Goal: Task Accomplishment & Management: Complete application form

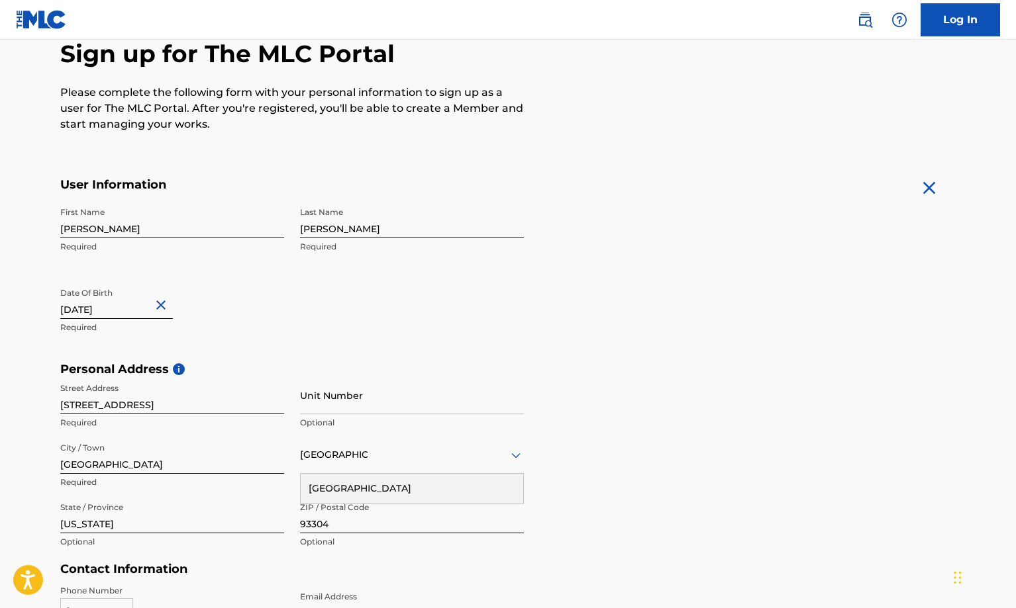
scroll to position [427, 0]
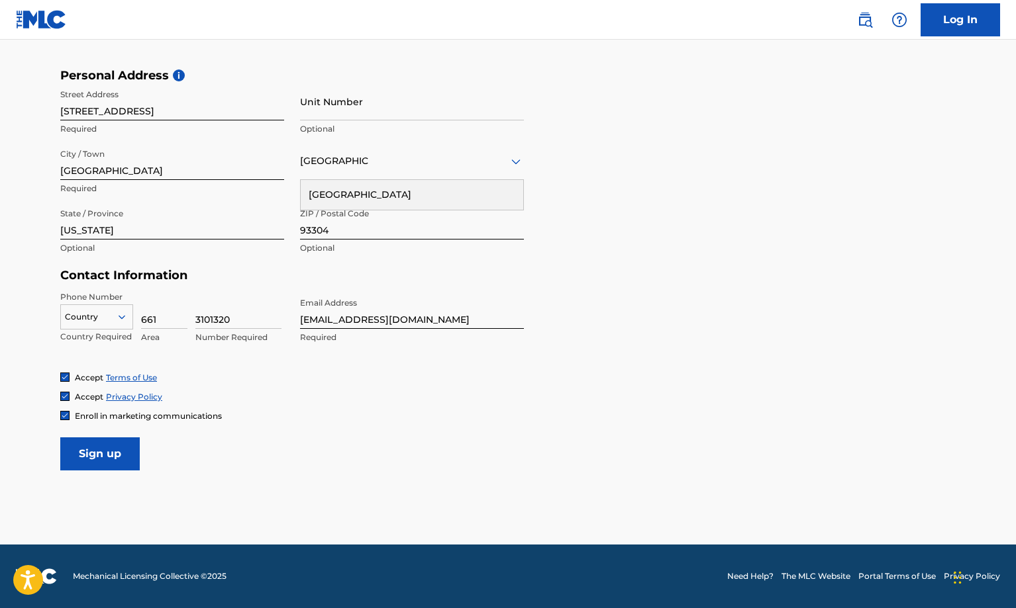
click at [79, 463] on input "Sign up" at bounding box center [99, 454] width 79 height 33
click at [124, 311] on icon at bounding box center [122, 317] width 12 height 12
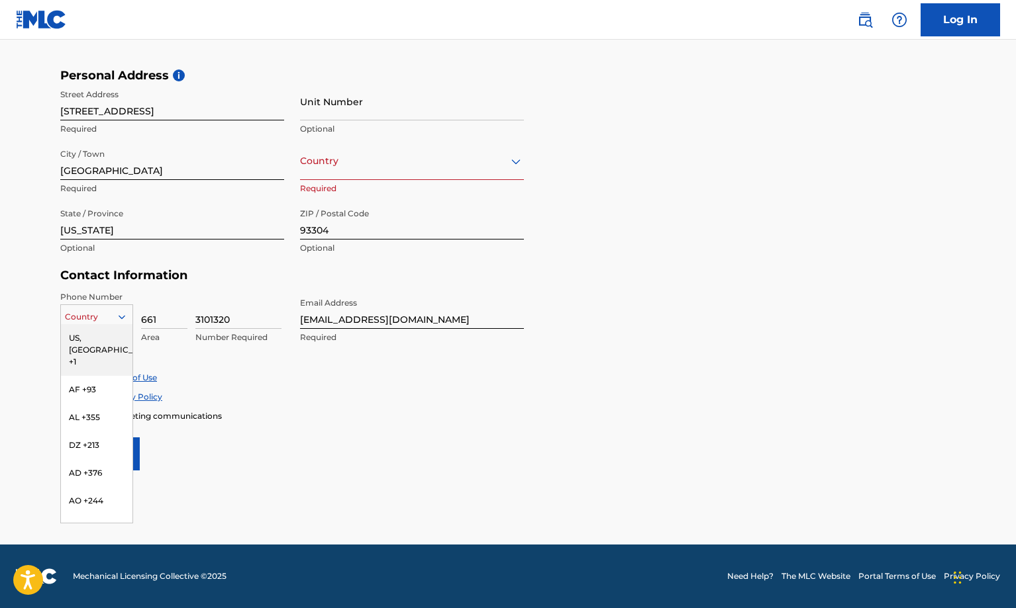
click at [78, 334] on div "US, [GEOGRAPHIC_DATA] +1" at bounding box center [97, 350] width 72 height 52
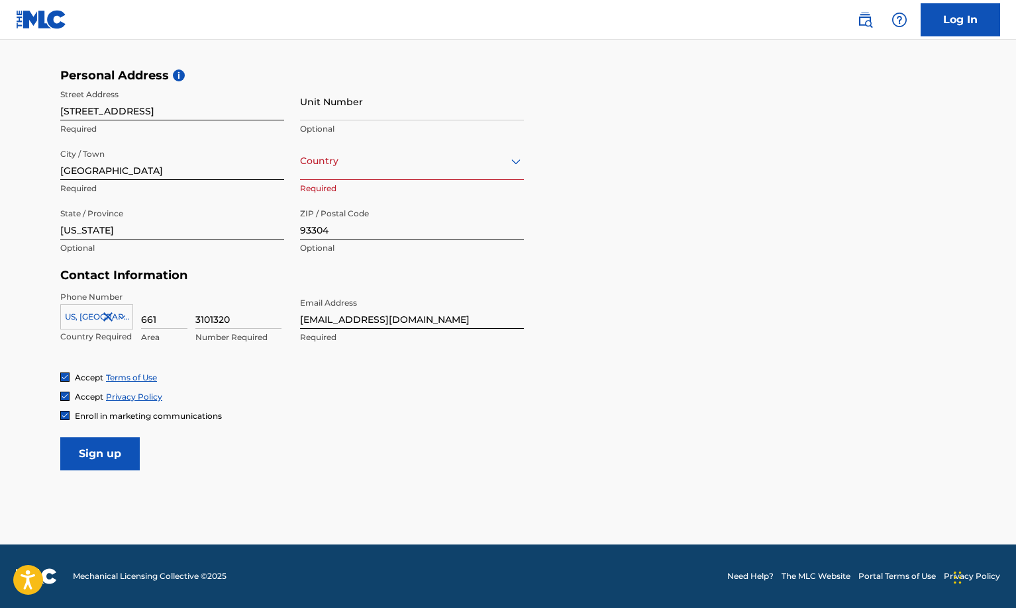
click at [574, 426] on form "User Information First Name [PERSON_NAME] Required Last Name [PERSON_NAME] Requ…" at bounding box center [507, 176] width 895 height 587
click at [89, 458] on input "Sign up" at bounding box center [99, 454] width 79 height 33
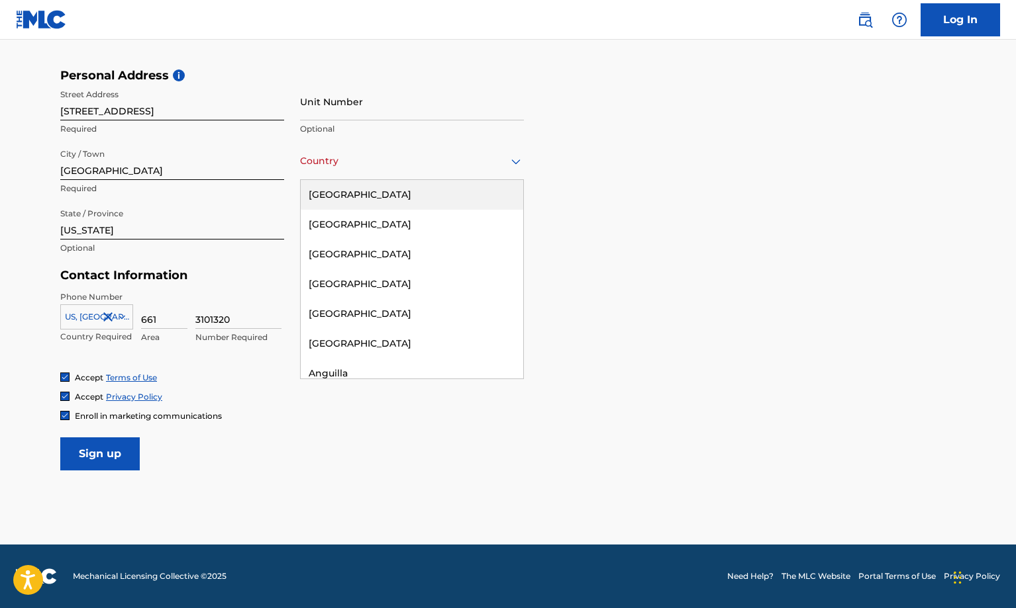
click at [345, 166] on div "[GEOGRAPHIC_DATA]" at bounding box center [412, 161] width 224 height 17
click at [332, 193] on div "[GEOGRAPHIC_DATA]" at bounding box center [412, 195] width 222 height 30
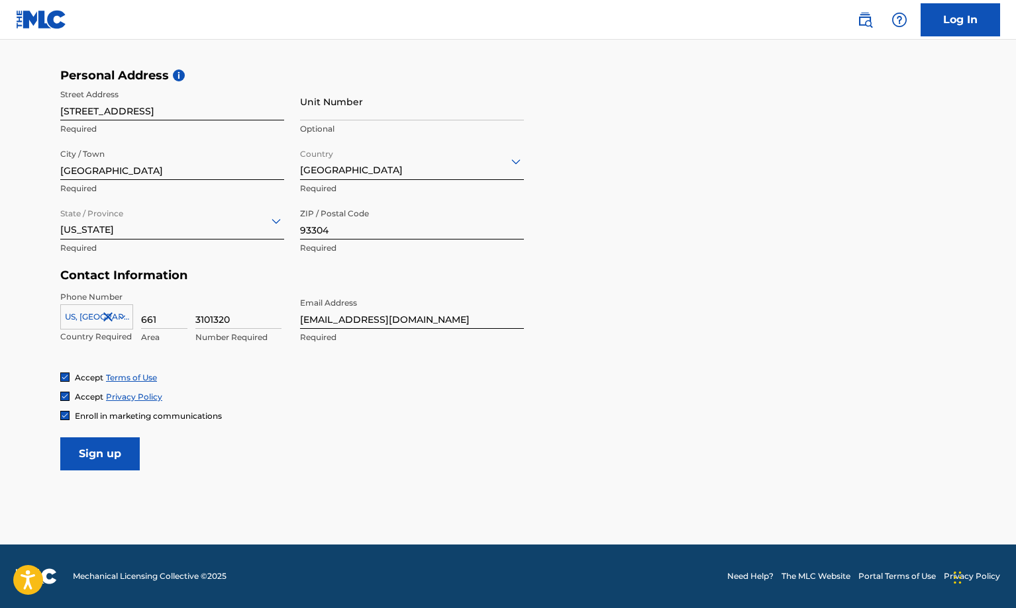
click at [92, 452] on input "Sign up" at bounding box center [99, 454] width 79 height 33
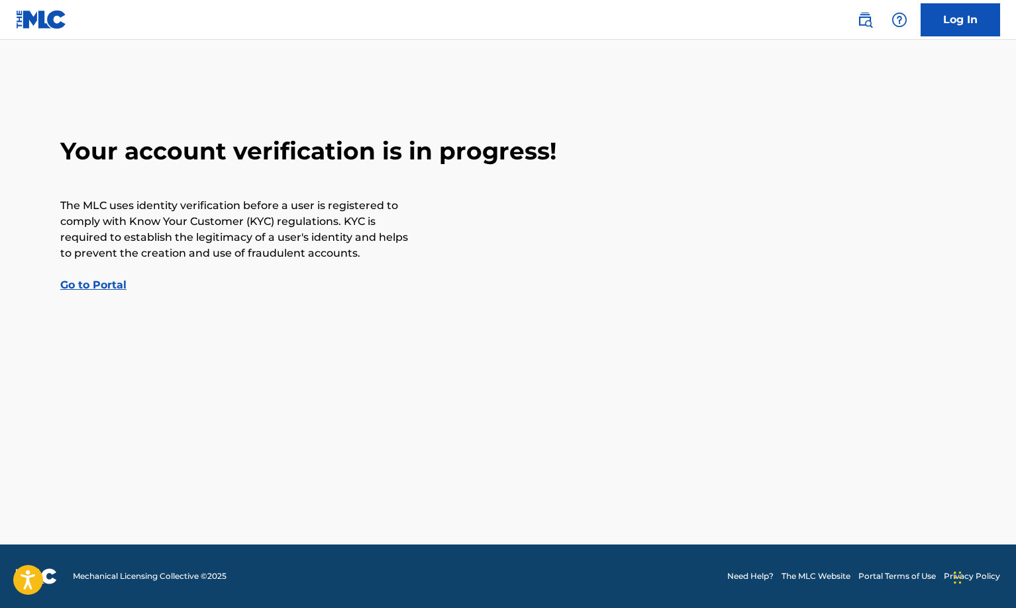
click at [95, 286] on link "Go to Portal" at bounding box center [93, 285] width 66 height 13
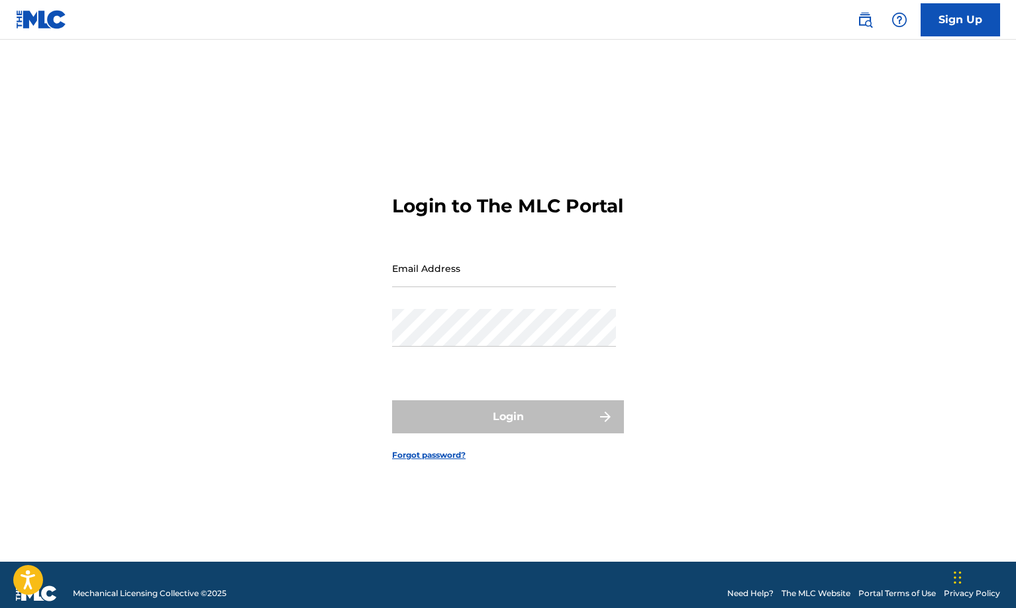
click at [946, 17] on link "Sign Up" at bounding box center [959, 19] width 79 height 33
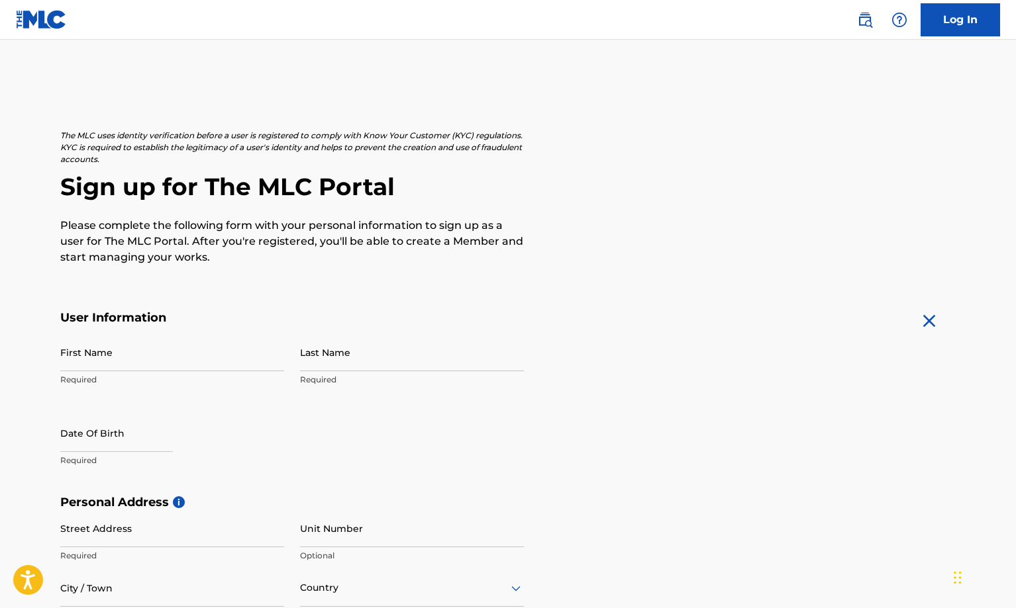
click at [958, 11] on link "Log In" at bounding box center [959, 19] width 79 height 33
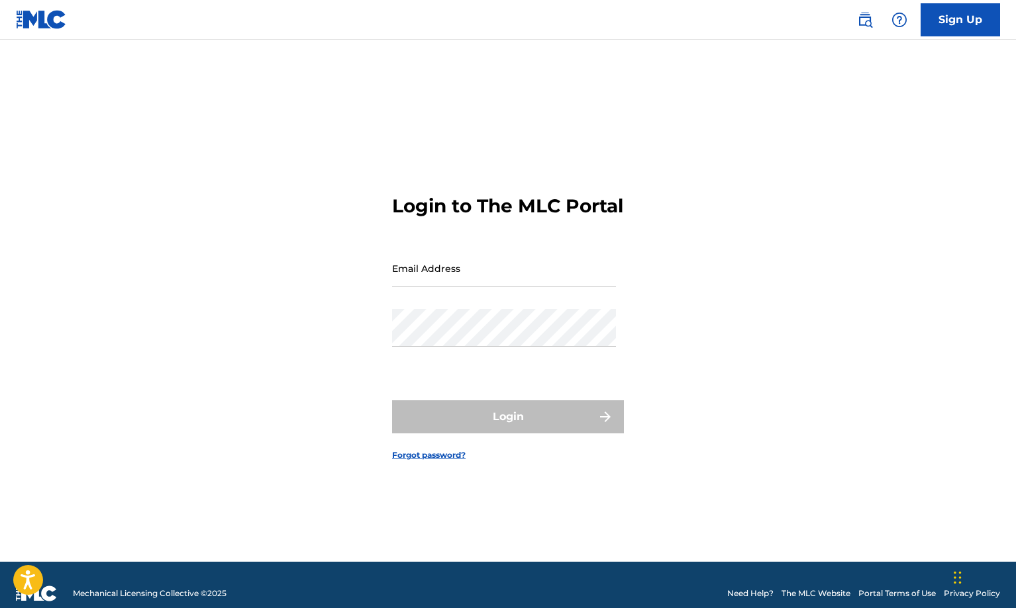
click at [437, 279] on input "Email Address" at bounding box center [504, 269] width 224 height 38
type input "[EMAIL_ADDRESS][DOMAIN_NAME]"
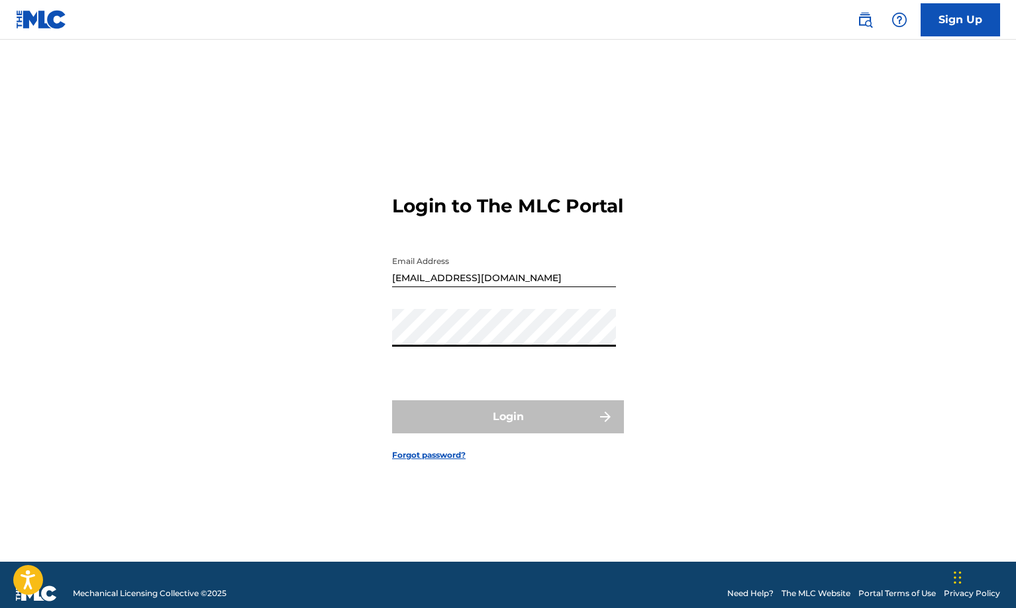
click at [336, 364] on div "Login to The MLC Portal Email Address [EMAIL_ADDRESS][DOMAIN_NAME] Password Log…" at bounding box center [507, 317] width 927 height 489
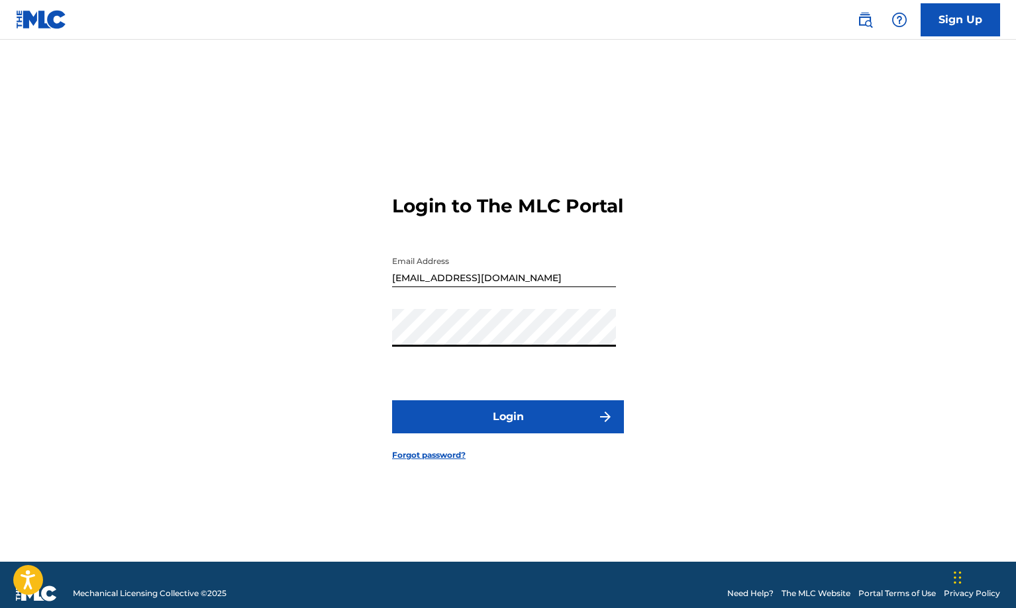
click at [351, 350] on div "Login to The MLC Portal Email Address [EMAIL_ADDRESS][DOMAIN_NAME] Password Log…" at bounding box center [507, 317] width 927 height 489
click at [475, 426] on button "Login" at bounding box center [508, 417] width 232 height 33
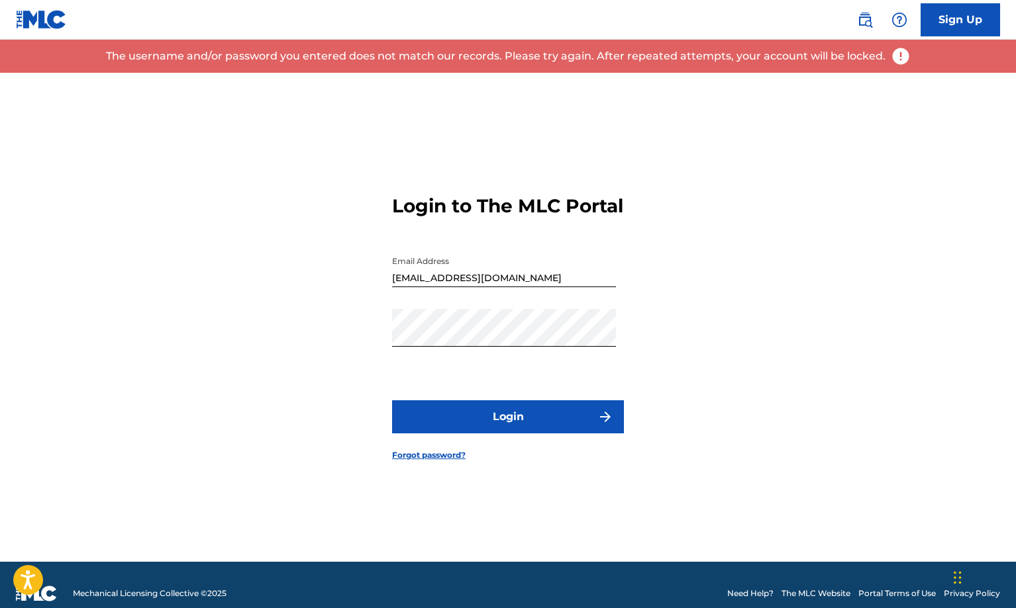
click at [859, 234] on div "Login to The MLC Portal Email Address [EMAIL_ADDRESS][DOMAIN_NAME] Password Log…" at bounding box center [507, 317] width 927 height 489
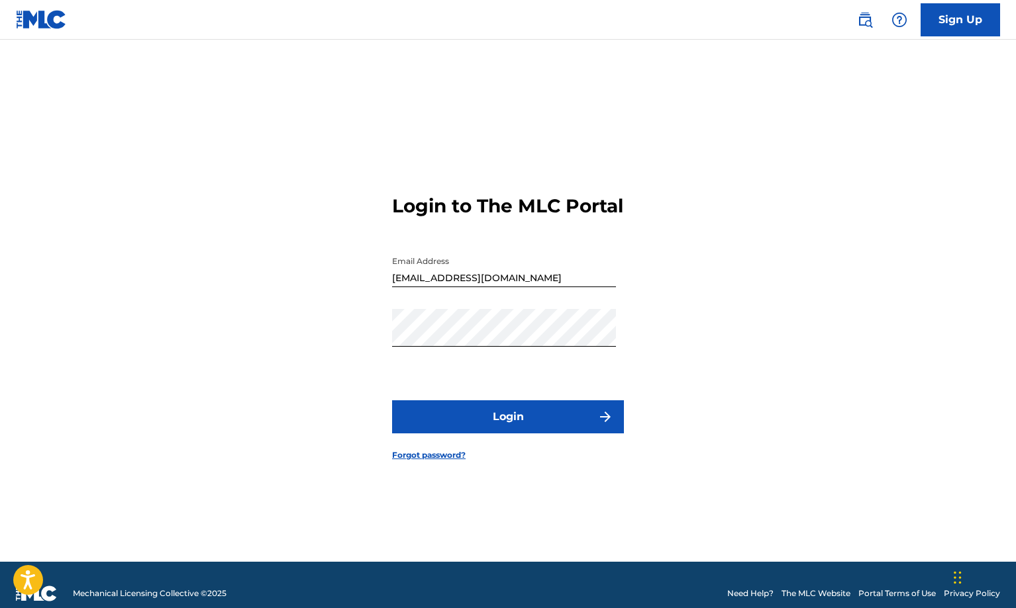
click at [951, 26] on link "Sign Up" at bounding box center [959, 19] width 79 height 33
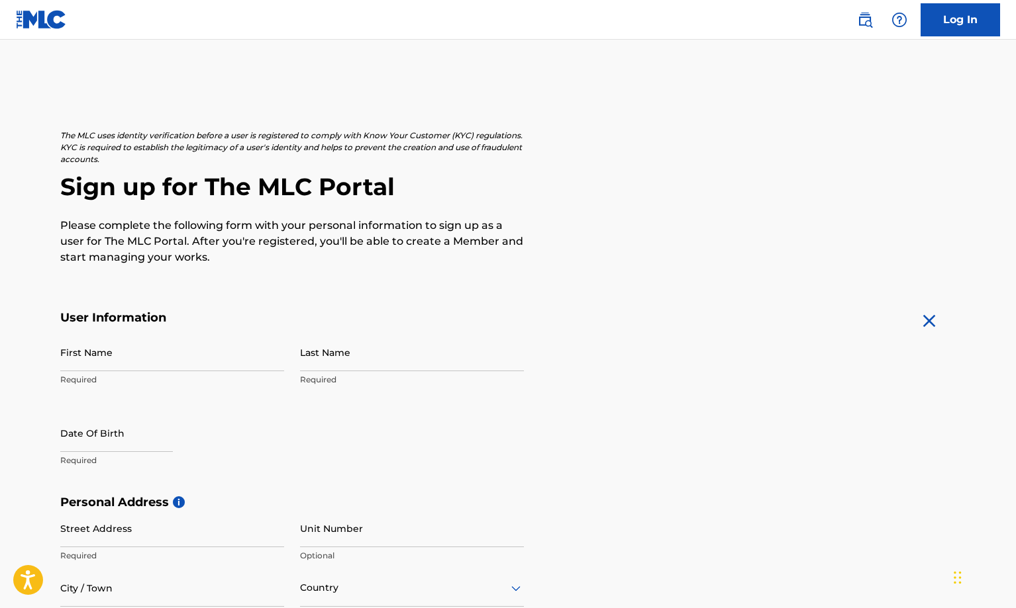
click at [716, 338] on form "User Information First Name Required Last Name Required Date Of Birth Required …" at bounding box center [507, 604] width 895 height 587
click at [115, 358] on input "First Name" at bounding box center [172, 353] width 224 height 38
type input "[PERSON_NAME]"
type input "[STREET_ADDRESS]"
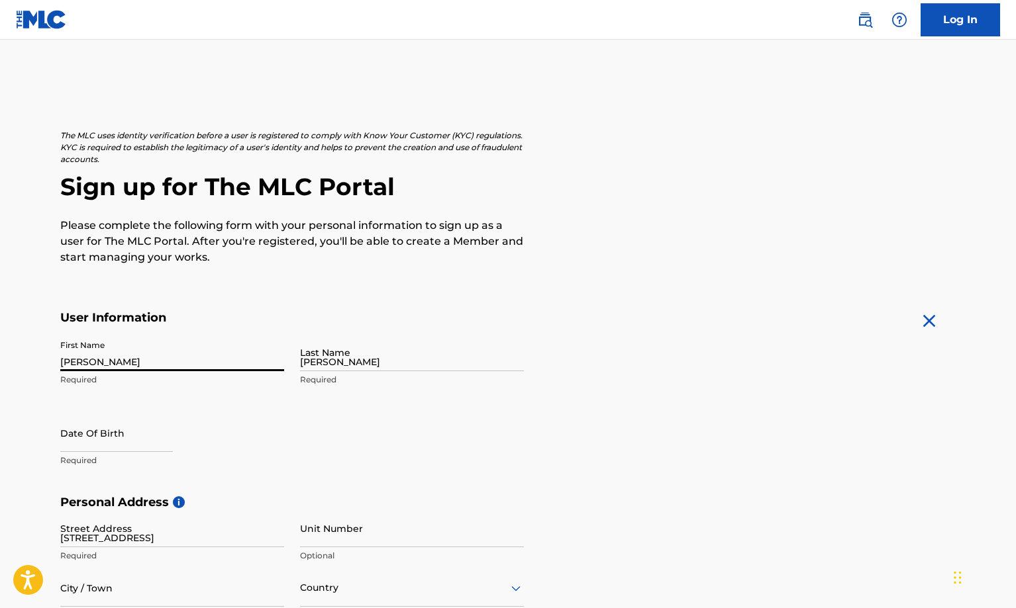
type input "[GEOGRAPHIC_DATA]"
type input "[US_STATE]"
type input "93304"
type input "661"
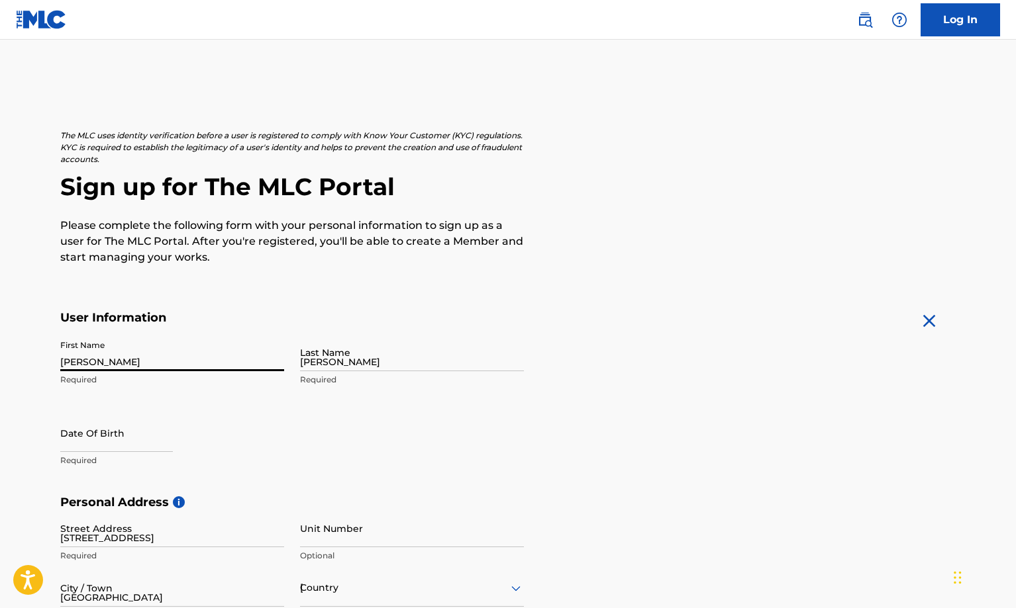
type input "3101320"
type input "[EMAIL_ADDRESS][DOMAIN_NAME]"
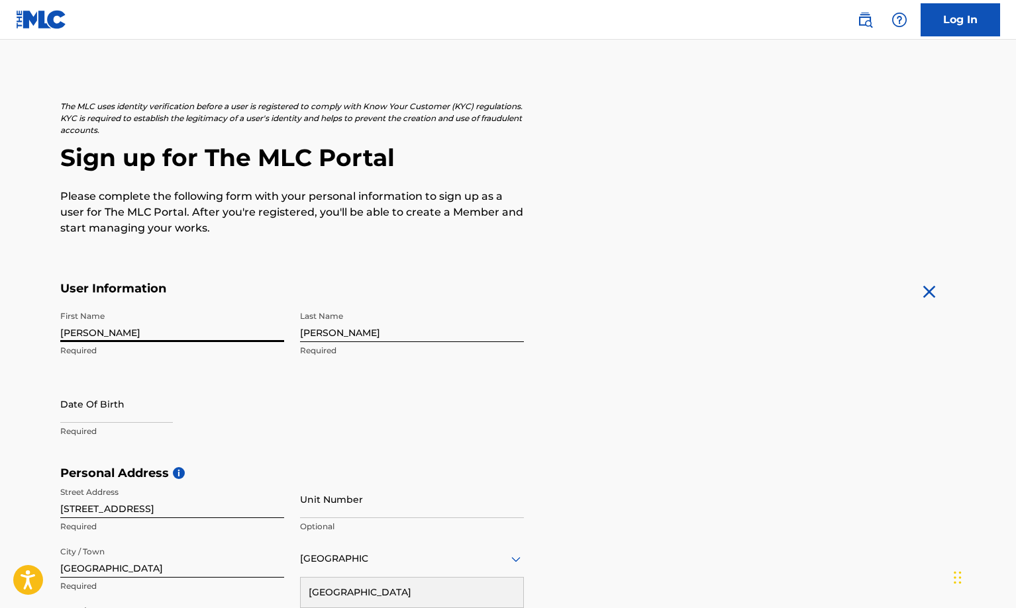
click at [530, 423] on form "User Information First Name [PERSON_NAME] Required Last Name [PERSON_NAME] Requ…" at bounding box center [507, 574] width 895 height 587
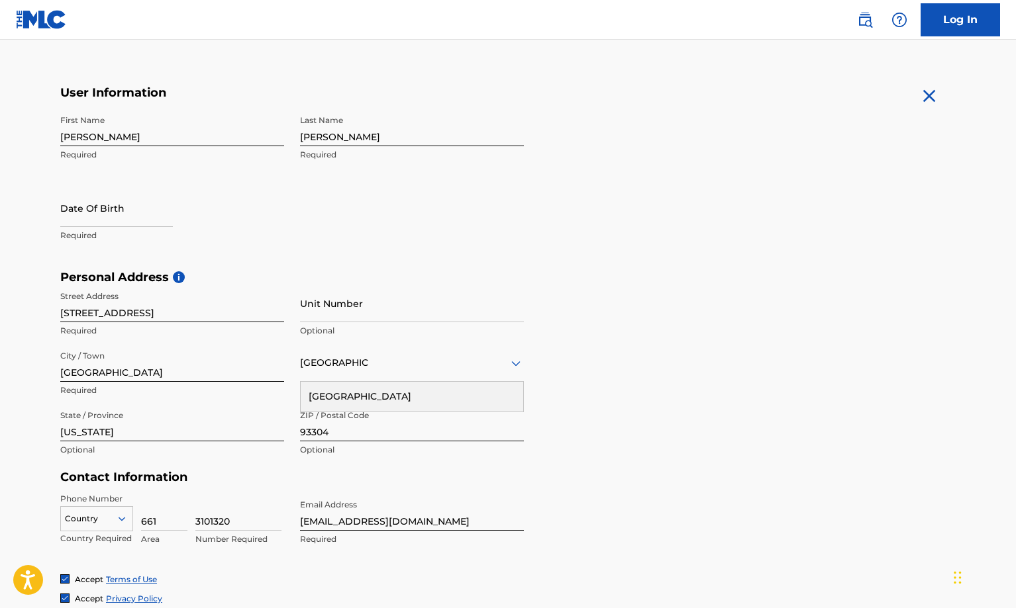
scroll to position [228, 0]
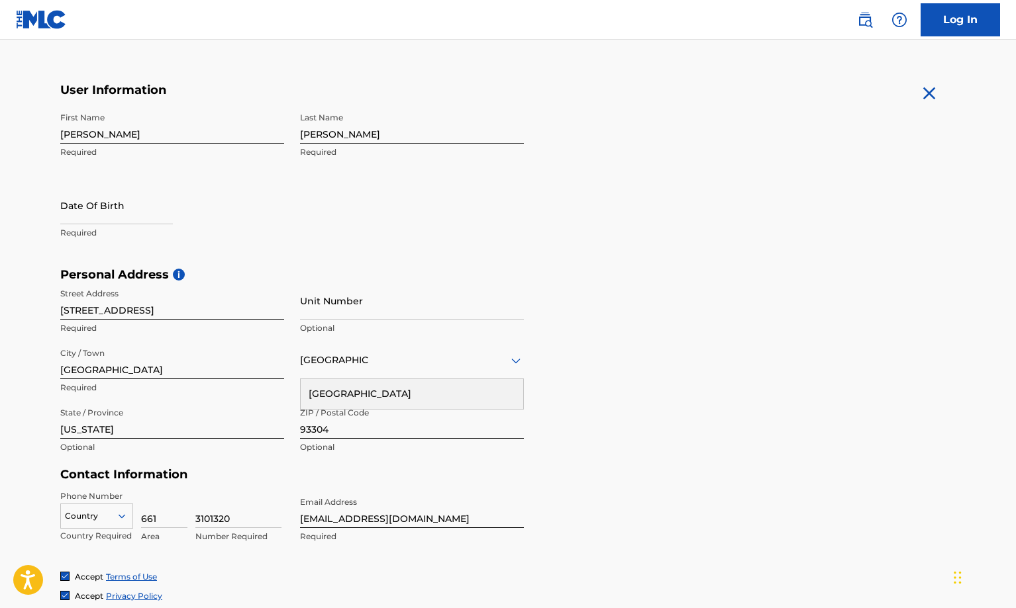
click at [360, 313] on input "Unit Number" at bounding box center [412, 301] width 224 height 38
click at [613, 385] on div "Personal Address i Street Address [STREET_ADDRESS][GEOGRAPHIC_DATA] Unit Number…" at bounding box center [507, 367] width 895 height 201
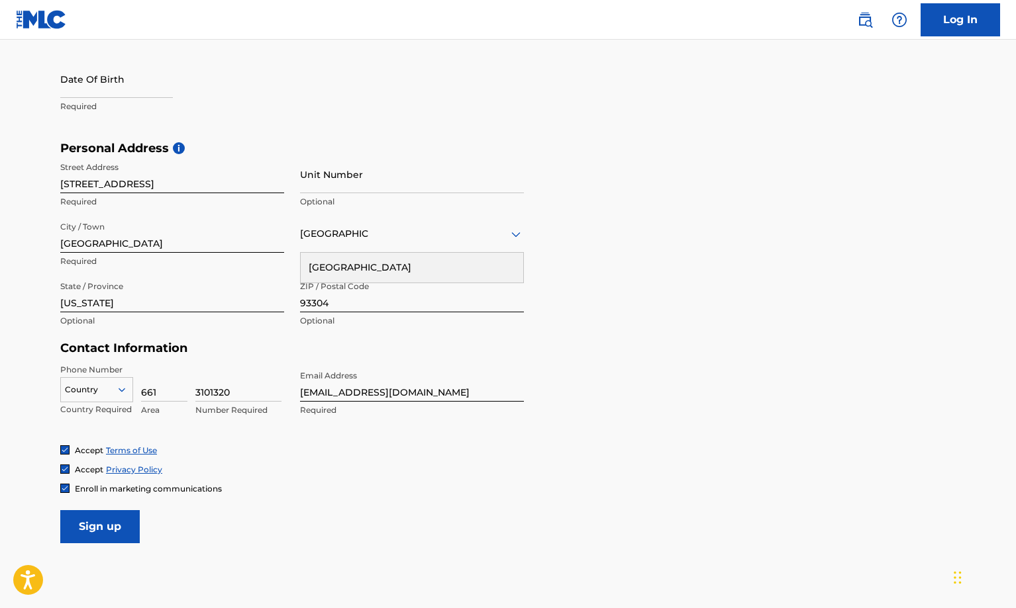
scroll to position [360, 0]
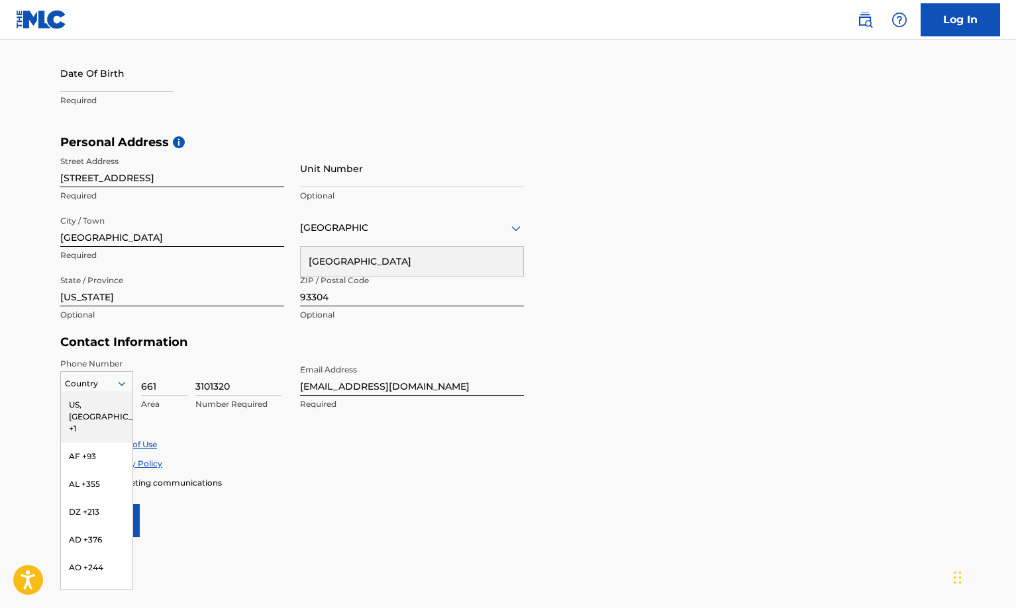
click at [119, 383] on icon at bounding box center [122, 384] width 7 height 4
click at [86, 404] on div "US, [GEOGRAPHIC_DATA] +1" at bounding box center [97, 417] width 72 height 52
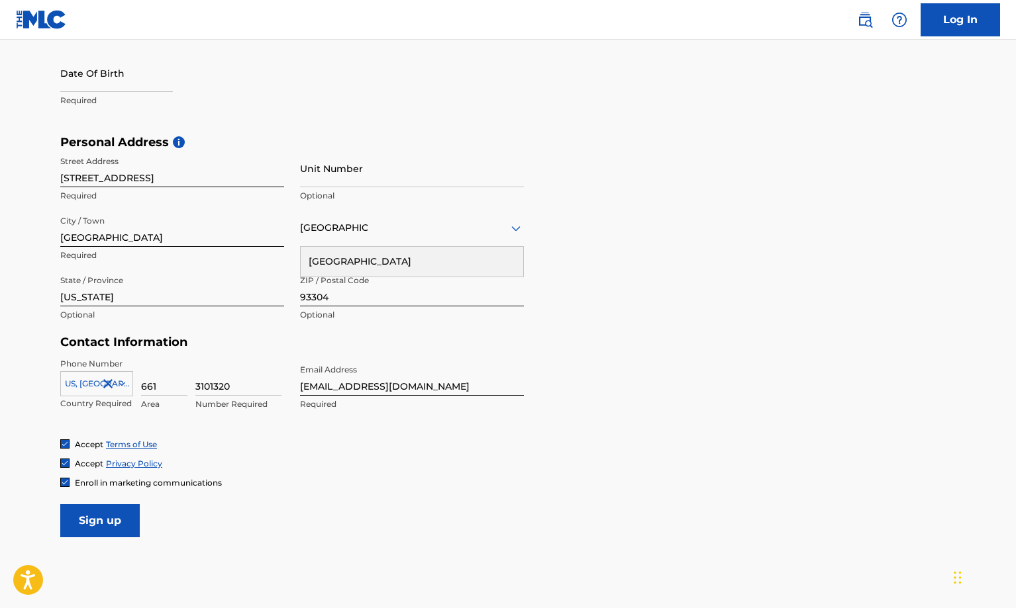
click at [591, 449] on div "Accept Terms of Use" at bounding box center [507, 444] width 895 height 11
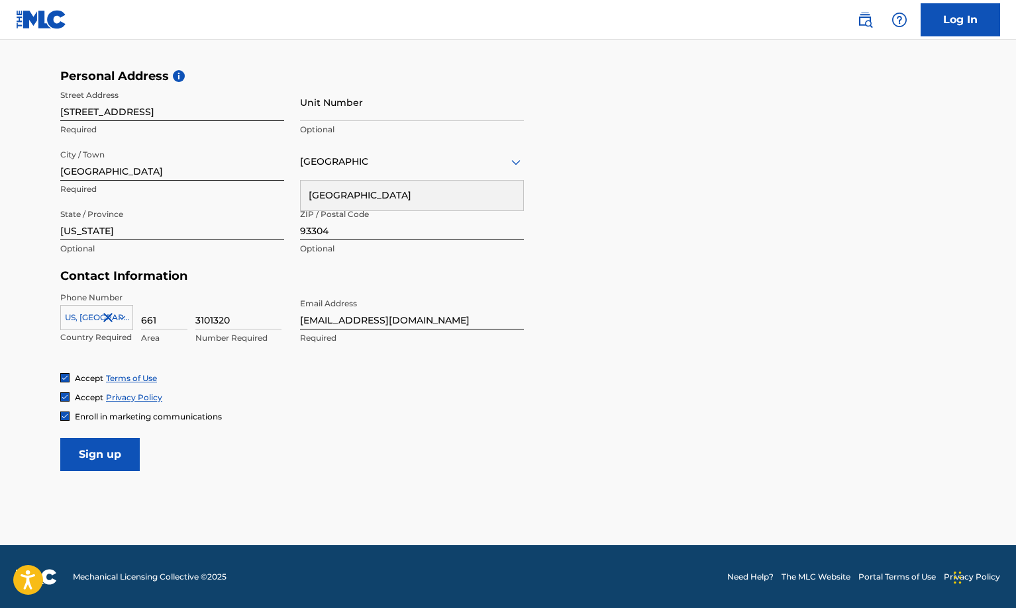
scroll to position [427, 0]
click at [88, 446] on input "Sign up" at bounding box center [99, 454] width 79 height 33
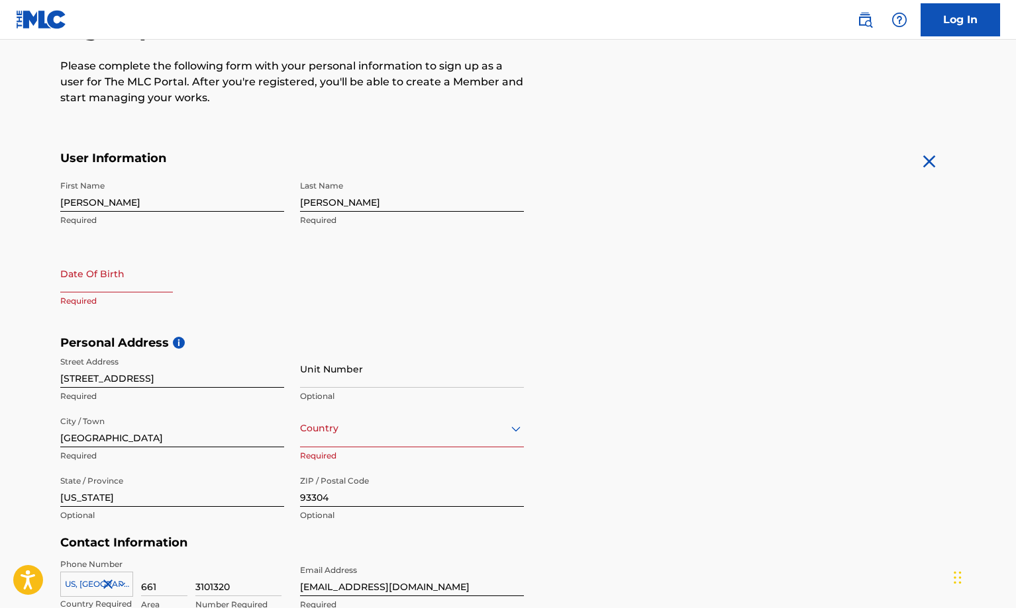
scroll to position [0, 0]
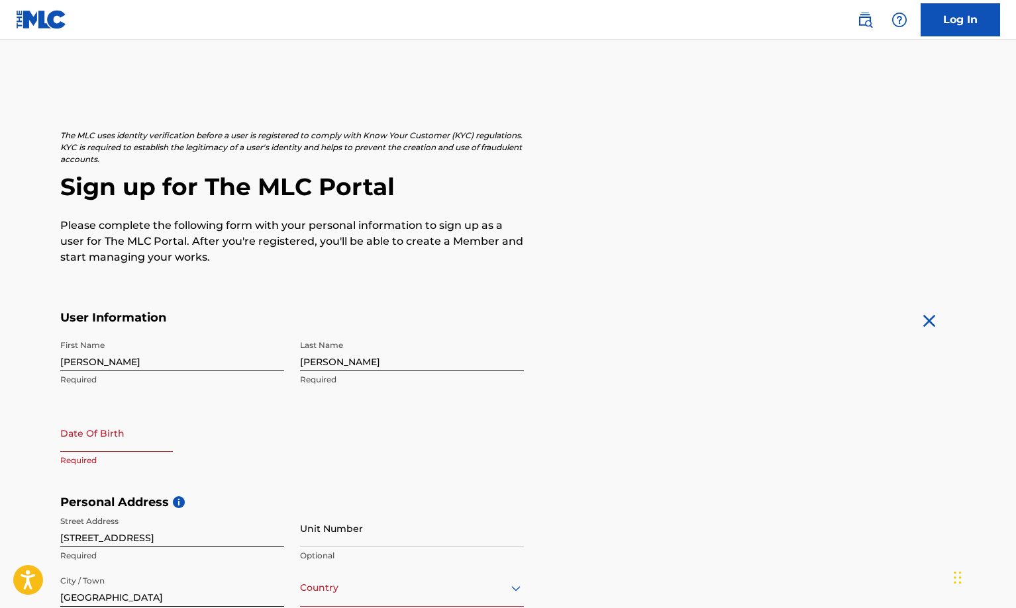
select select "7"
select select "2025"
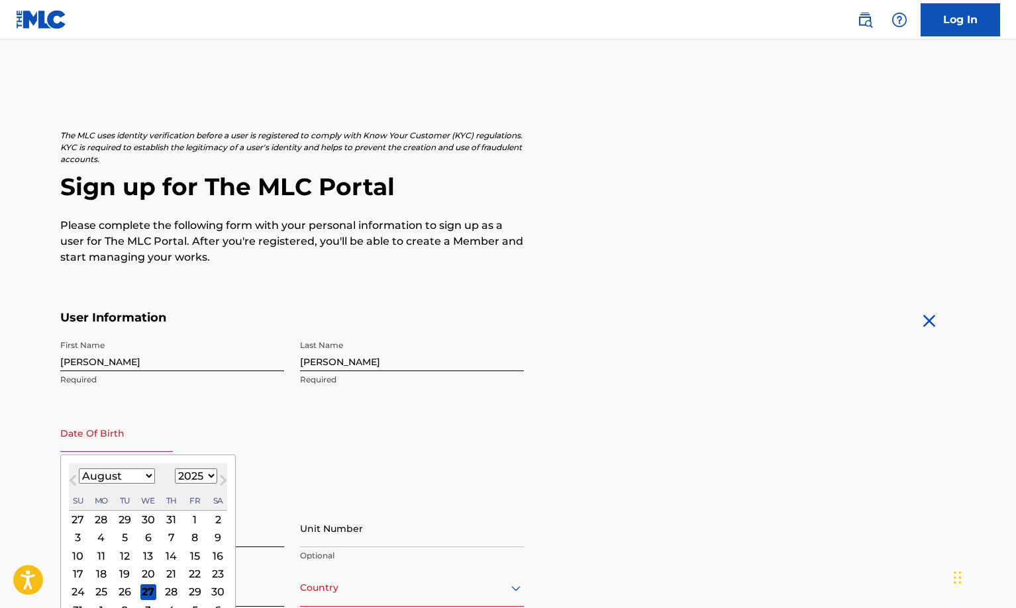
click at [106, 441] on input "text" at bounding box center [116, 433] width 113 height 38
click at [91, 482] on select "January February March April May June July August September October November De…" at bounding box center [117, 476] width 76 height 15
select select "11"
click at [79, 469] on select "January February March April May June July August September October November De…" at bounding box center [117, 476] width 76 height 15
click at [126, 521] on div "2" at bounding box center [125, 520] width 16 height 16
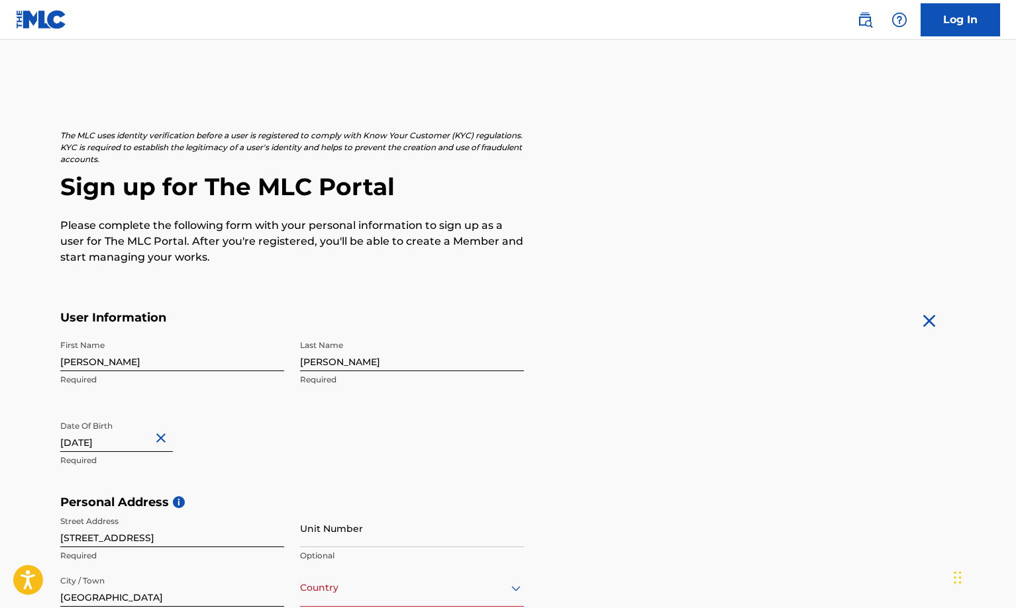
type input "[DATE]"
click at [556, 424] on form "User Information First Name [PERSON_NAME] Required Last Name [PERSON_NAME] Requ…" at bounding box center [507, 604] width 895 height 587
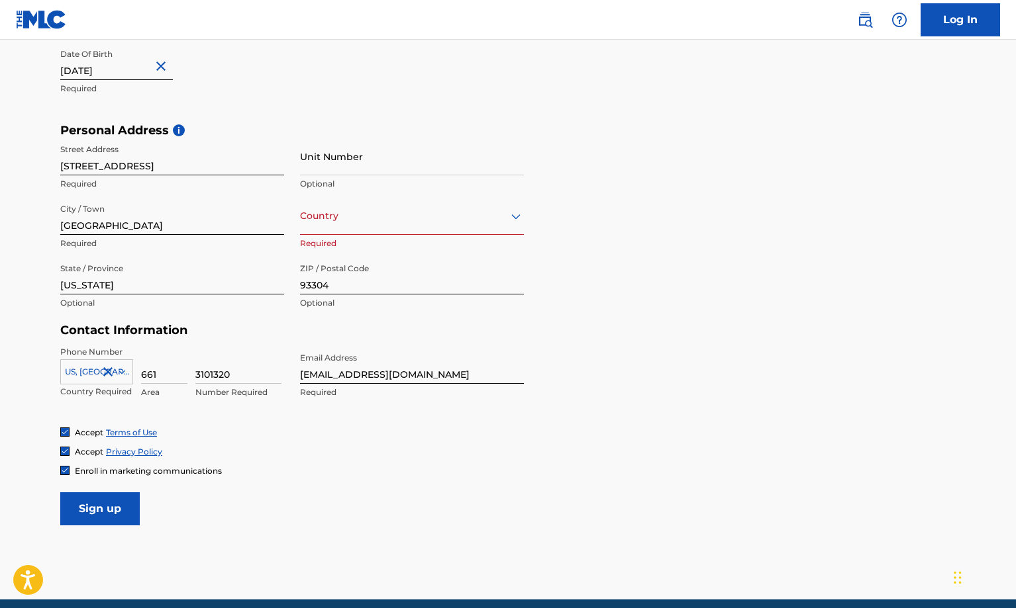
scroll to position [427, 0]
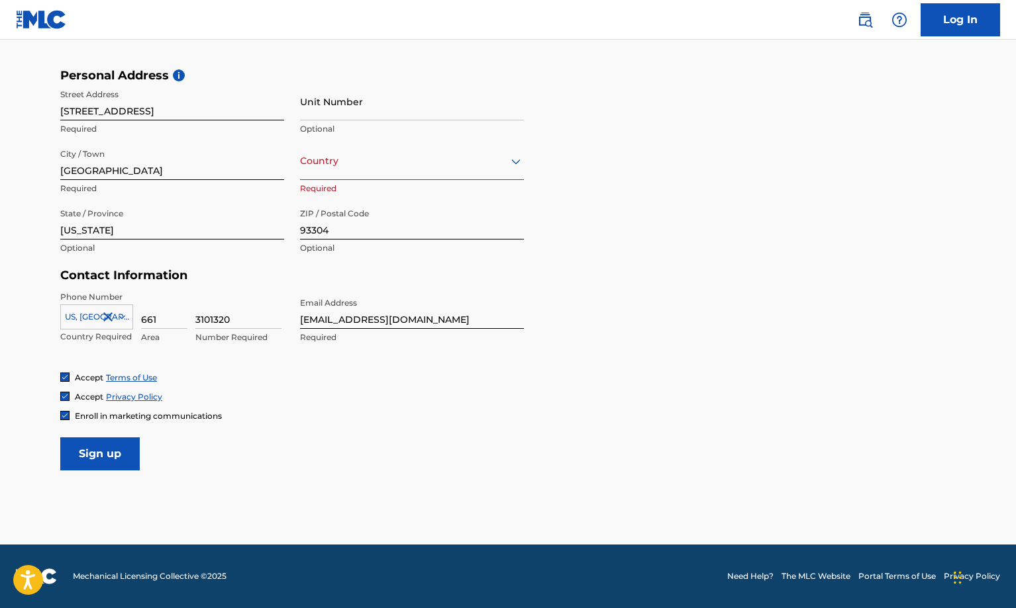
click at [84, 457] on input "Sign up" at bounding box center [99, 454] width 79 height 33
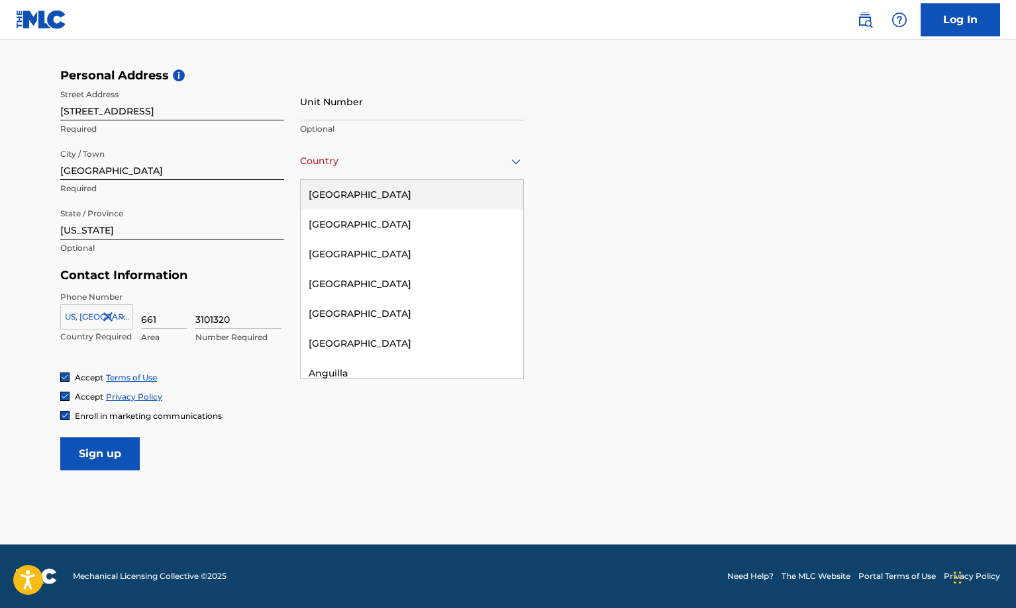
click at [476, 166] on div at bounding box center [412, 161] width 224 height 17
click at [347, 199] on div "[GEOGRAPHIC_DATA]" at bounding box center [412, 195] width 222 height 30
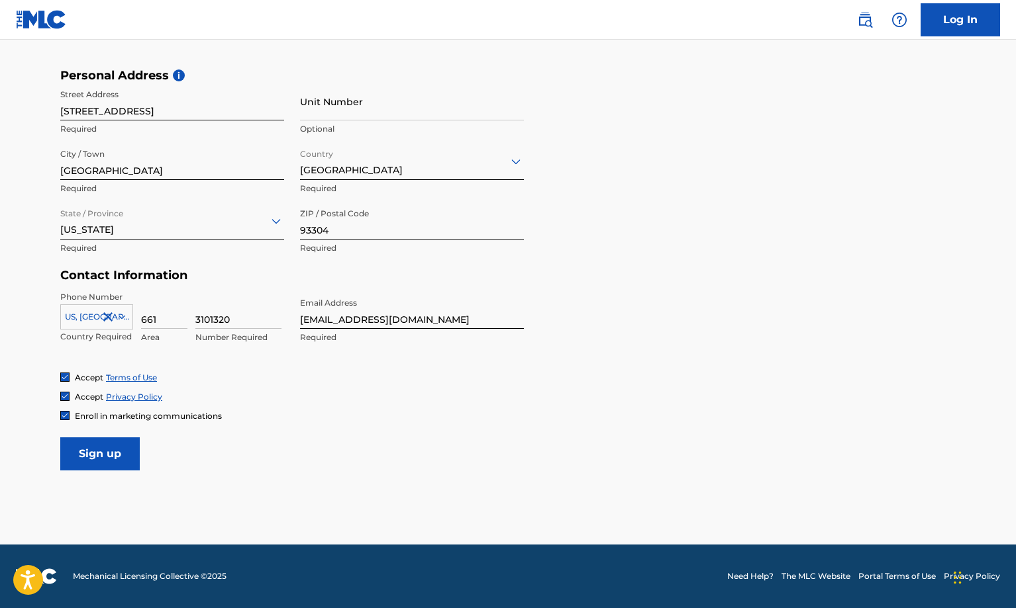
drag, startPoint x: 354, startPoint y: 446, endPoint x: 168, endPoint y: 464, distance: 186.9
click at [350, 451] on form "User Information First Name [PERSON_NAME] Required Last Name [PERSON_NAME] Requ…" at bounding box center [507, 176] width 895 height 587
click at [89, 465] on input "Sign up" at bounding box center [99, 454] width 79 height 33
click at [738, 348] on form "User Information First Name [PERSON_NAME] Required Last Name [PERSON_NAME] Requ…" at bounding box center [507, 176] width 895 height 587
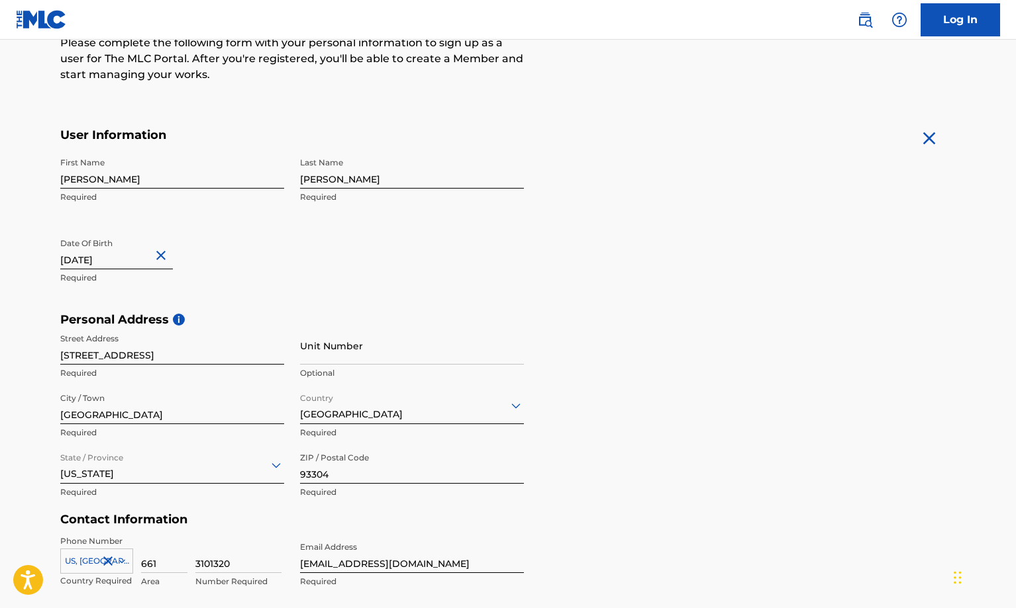
scroll to position [0, 0]
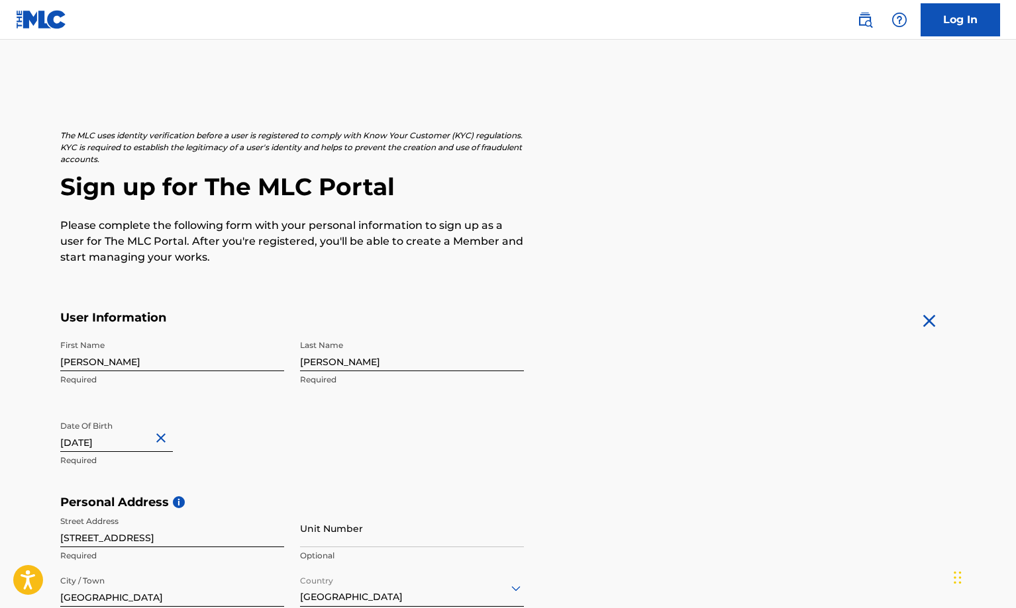
click at [894, 15] on img at bounding box center [899, 20] width 16 height 16
click at [956, 15] on link "Log In" at bounding box center [959, 19] width 79 height 33
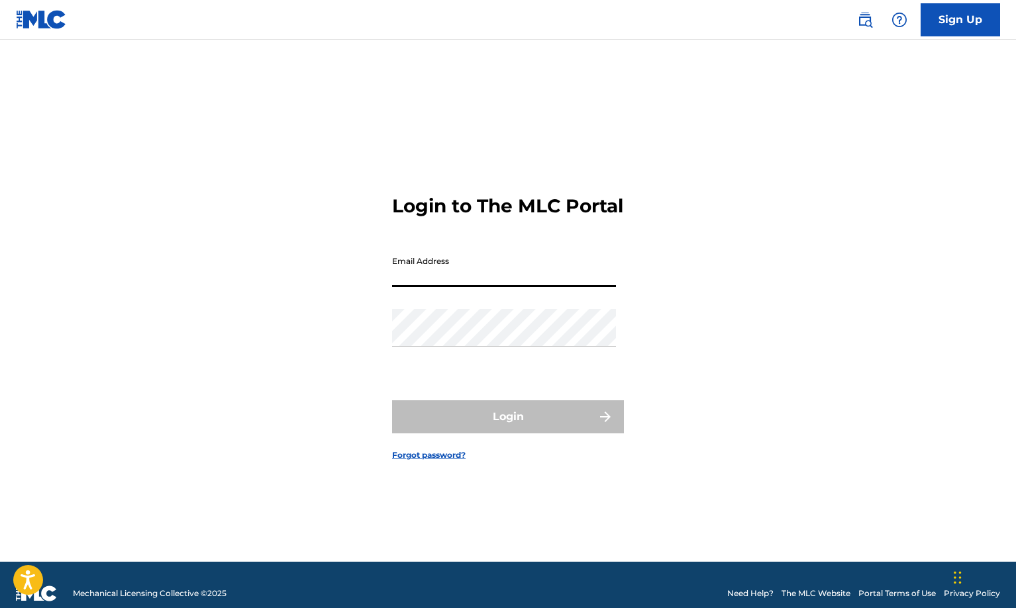
click at [477, 286] on input "Email Address" at bounding box center [504, 269] width 224 height 38
type input "[EMAIL_ADDRESS][DOMAIN_NAME]"
click at [429, 461] on link "Forgot password?" at bounding box center [428, 456] width 73 height 12
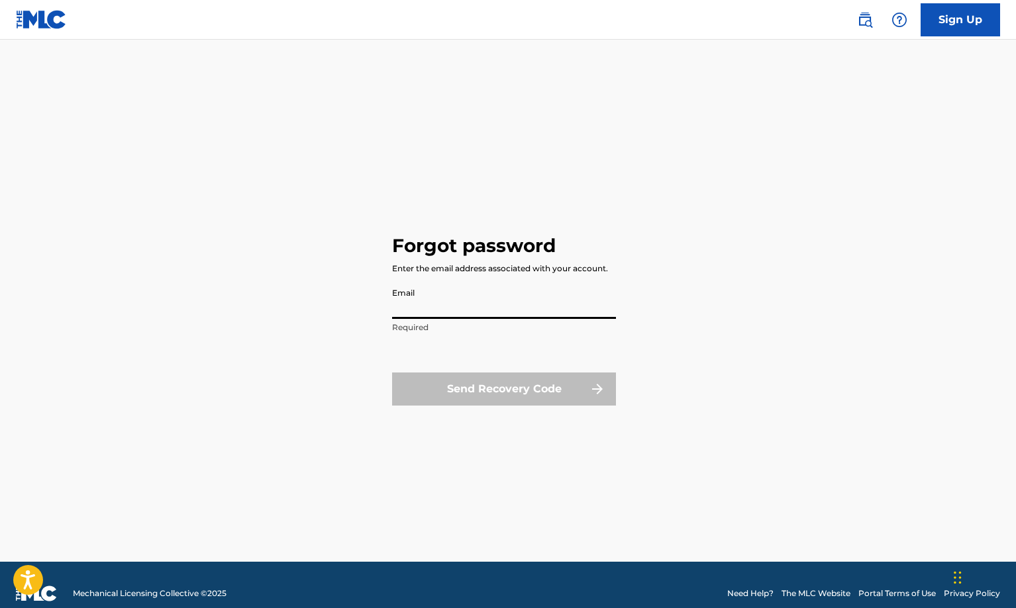
click at [413, 312] on input "Email" at bounding box center [504, 300] width 224 height 38
type input "[EMAIL_ADDRESS][DOMAIN_NAME]"
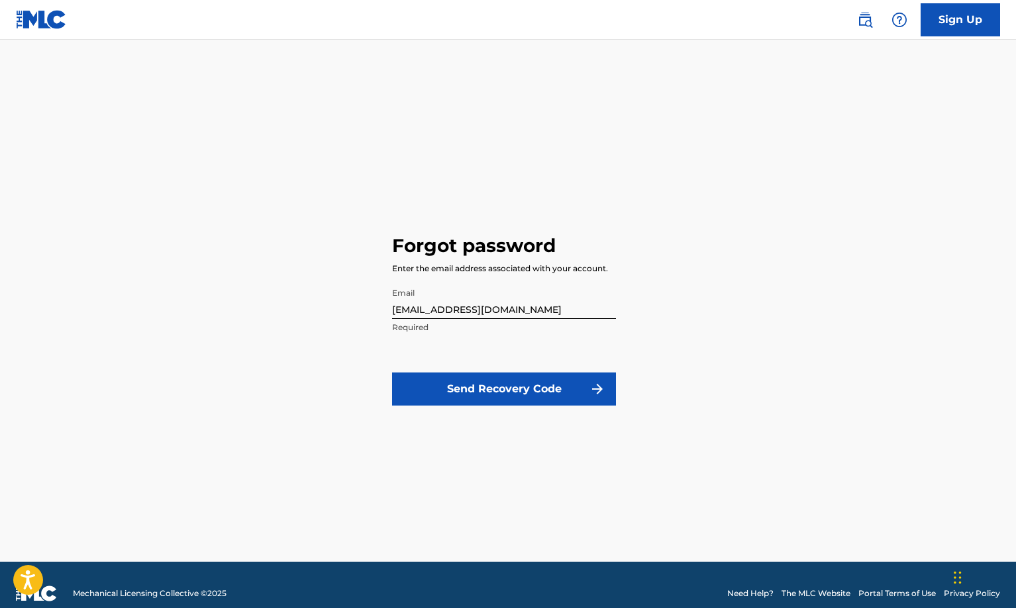
click at [490, 392] on button "Send Recovery Code" at bounding box center [504, 389] width 224 height 33
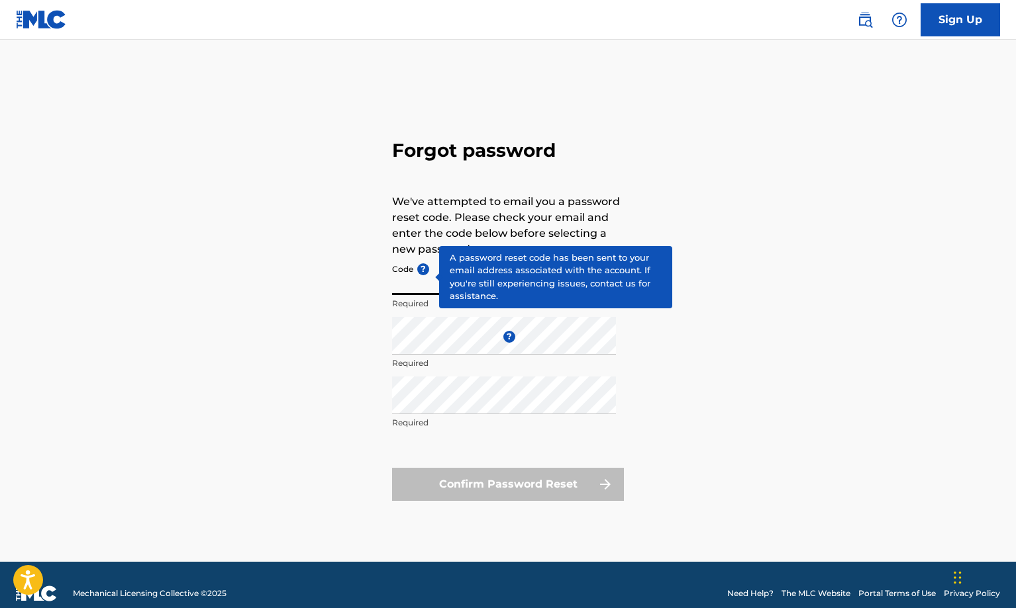
drag, startPoint x: 430, startPoint y: 275, endPoint x: 407, endPoint y: 279, distance: 23.6
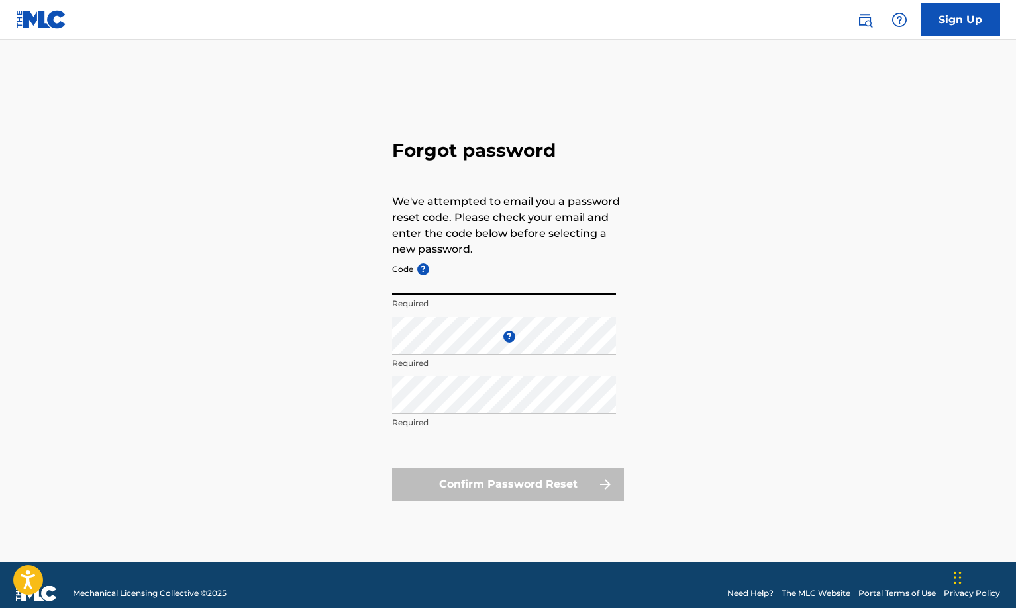
drag, startPoint x: 407, startPoint y: 279, endPoint x: 413, endPoint y: 286, distance: 8.5
paste input "FP_af431f8eca0b2effd6bbb200f348"
type input "FP_af431f8eca0b2effd6bbb200f348"
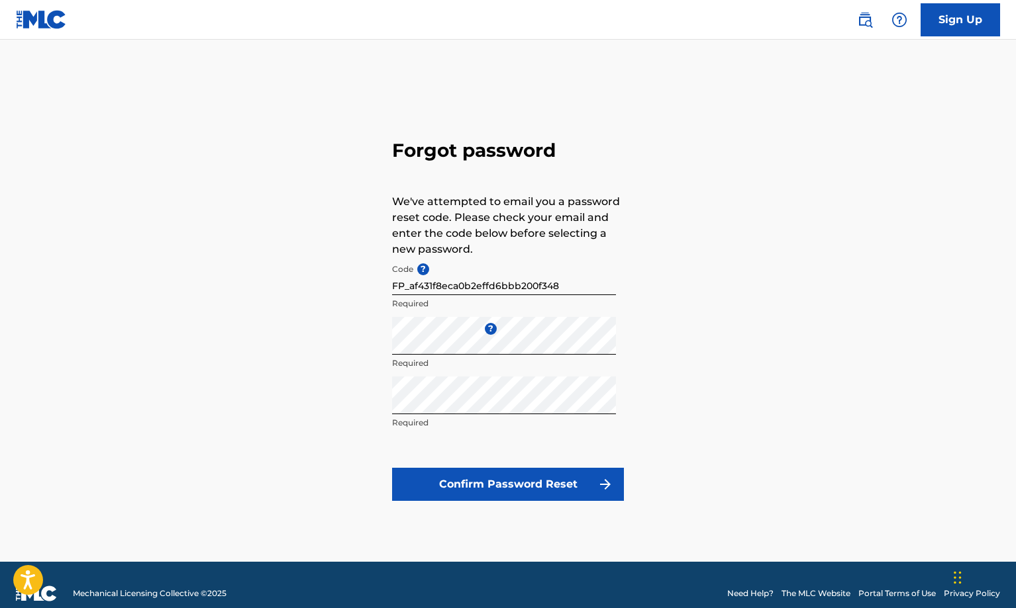
click at [520, 484] on button "Confirm Password Reset" at bounding box center [508, 484] width 232 height 33
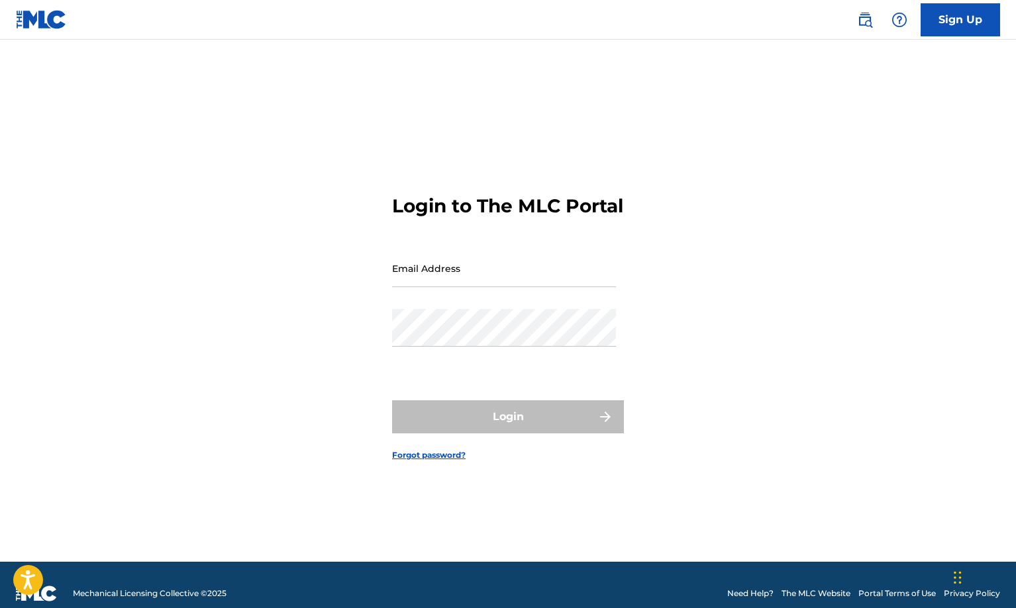
click at [505, 287] on input "Email Address" at bounding box center [504, 269] width 224 height 38
type input "[EMAIL_ADDRESS][DOMAIN_NAME]"
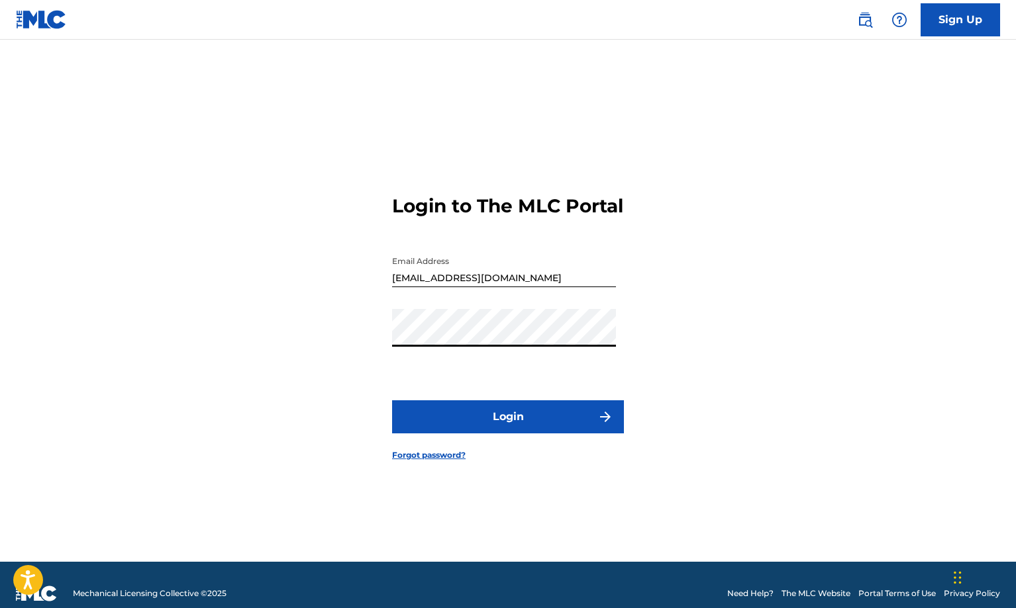
click at [490, 432] on button "Login" at bounding box center [508, 417] width 232 height 33
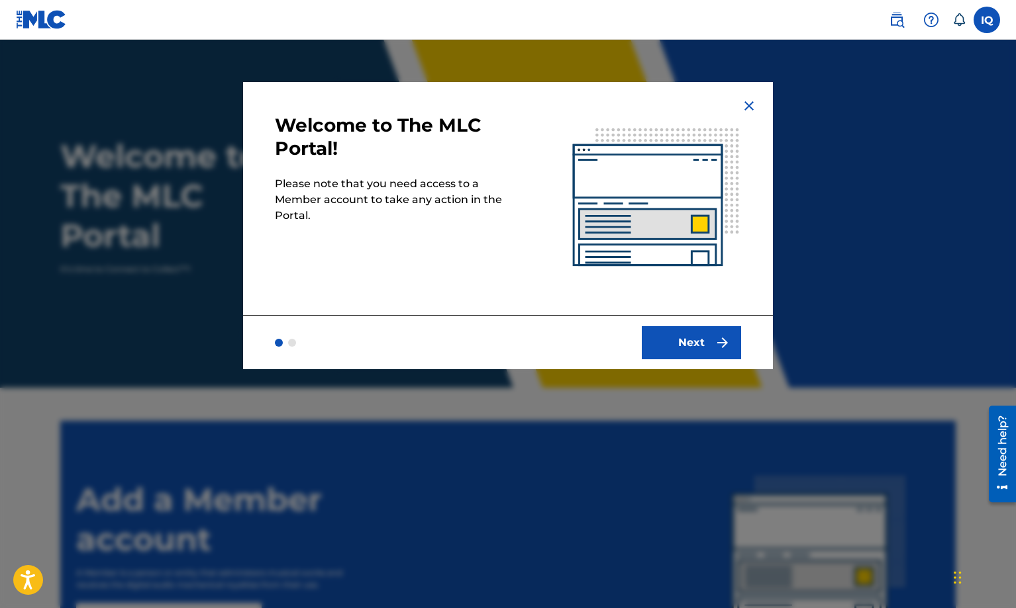
click at [288, 340] on div at bounding box center [292, 343] width 8 height 8
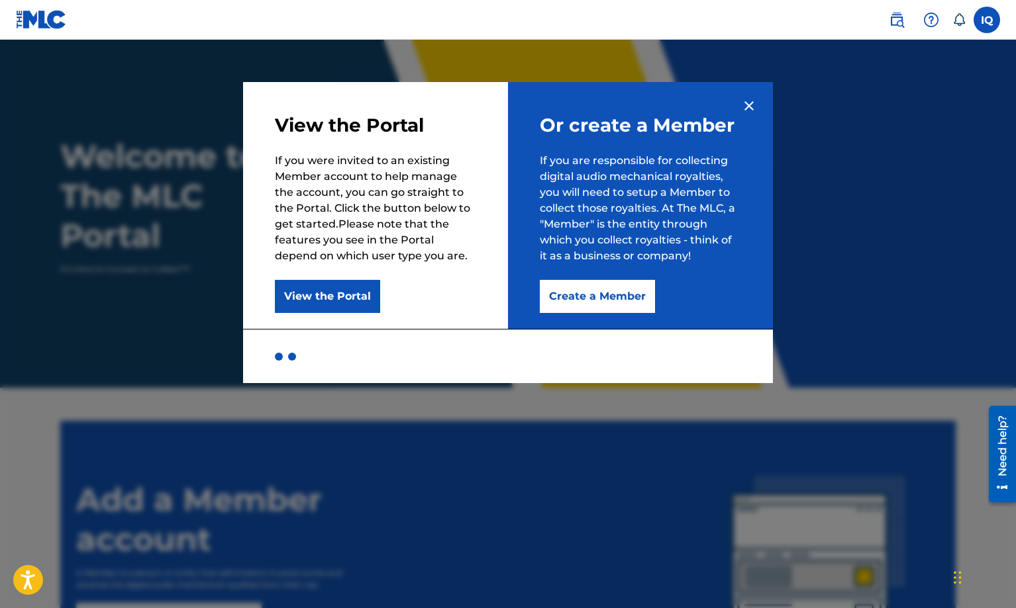
click at [278, 358] on div at bounding box center [279, 357] width 8 height 8
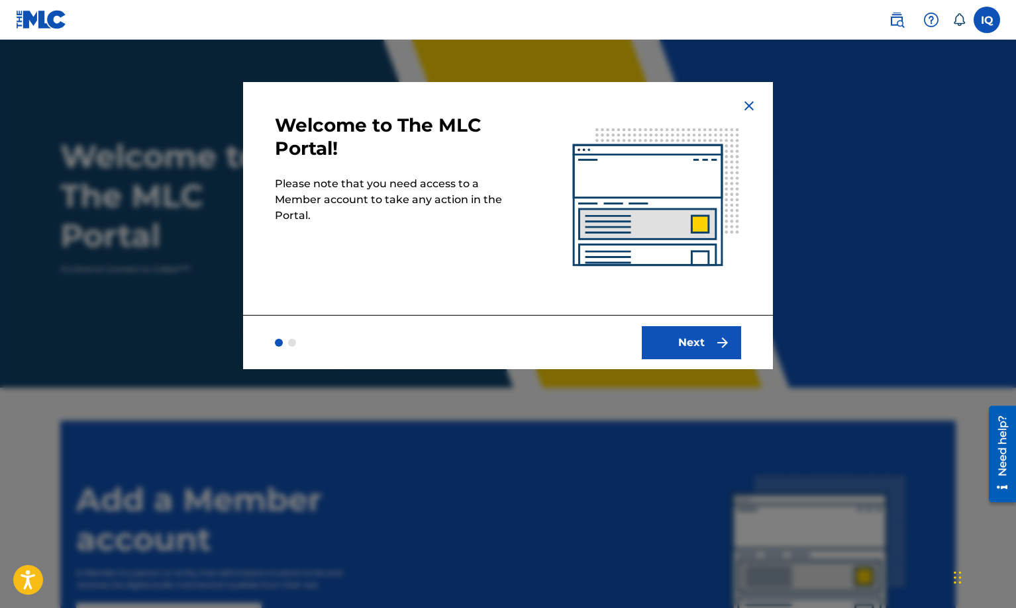
click at [702, 335] on button "Next" at bounding box center [691, 342] width 99 height 33
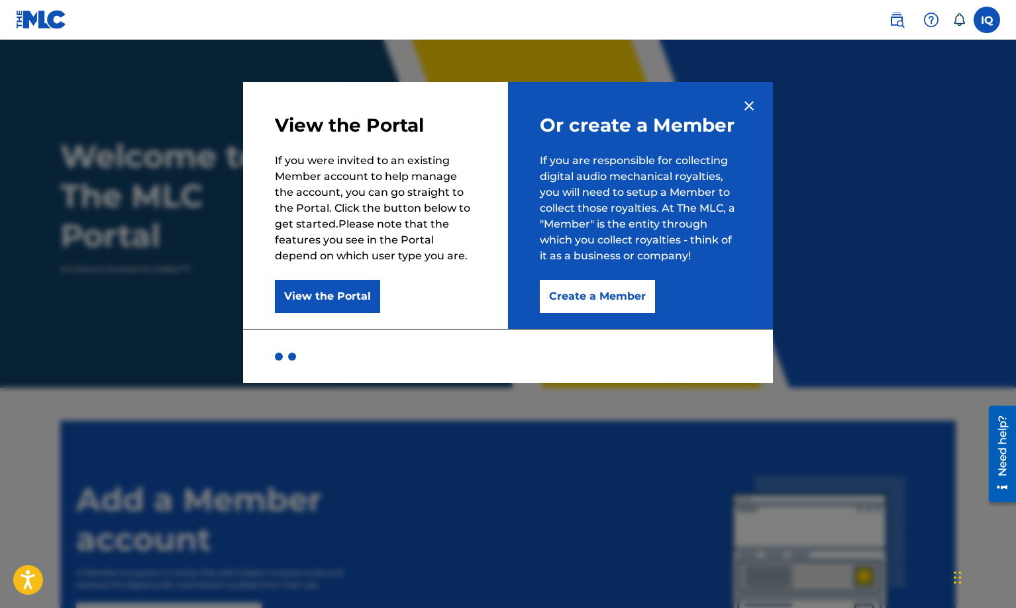
click at [605, 299] on button "Create a Member" at bounding box center [597, 296] width 115 height 33
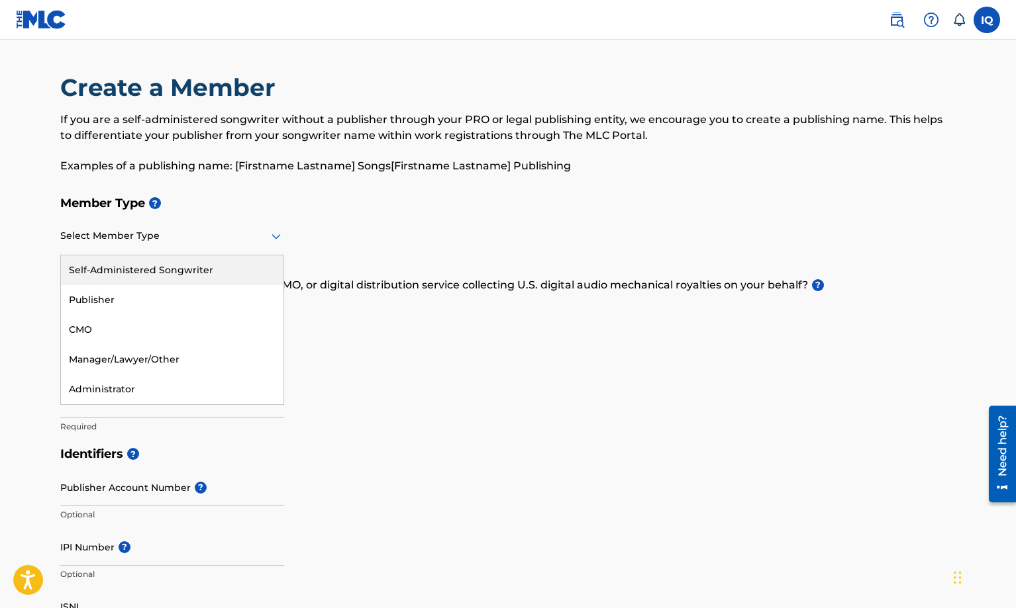
click at [277, 237] on icon at bounding box center [275, 236] width 9 height 5
click at [88, 271] on div "Self-Administered Songwriter" at bounding box center [172, 271] width 222 height 30
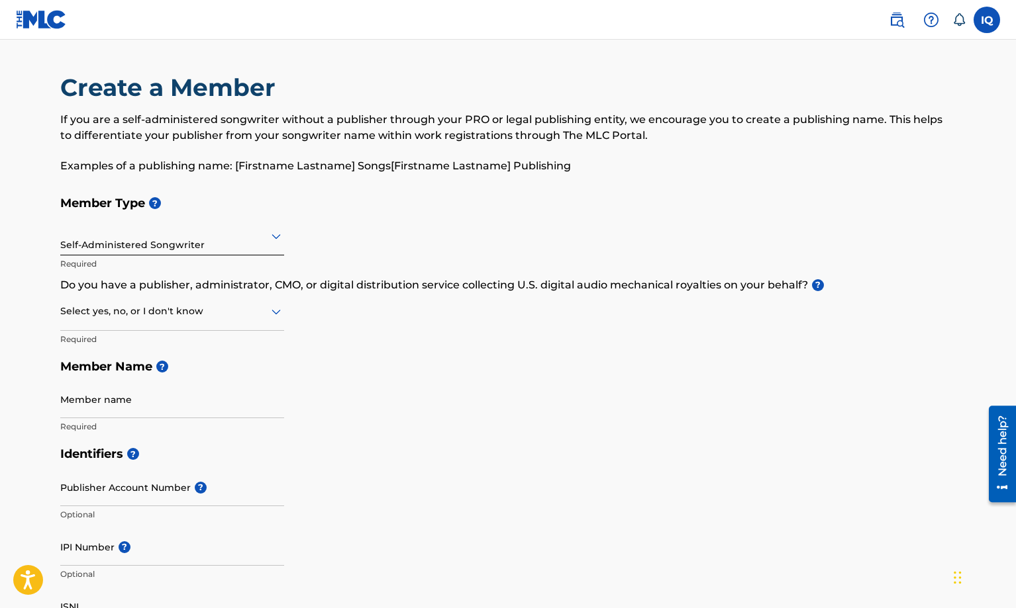
drag, startPoint x: 27, startPoint y: 291, endPoint x: 442, endPoint y: 361, distance: 420.3
click at [442, 361] on h5 "Member Name ?" at bounding box center [507, 367] width 895 height 28
click at [281, 315] on icon at bounding box center [276, 312] width 16 height 16
click at [133, 378] on div "No" at bounding box center [172, 376] width 222 height 30
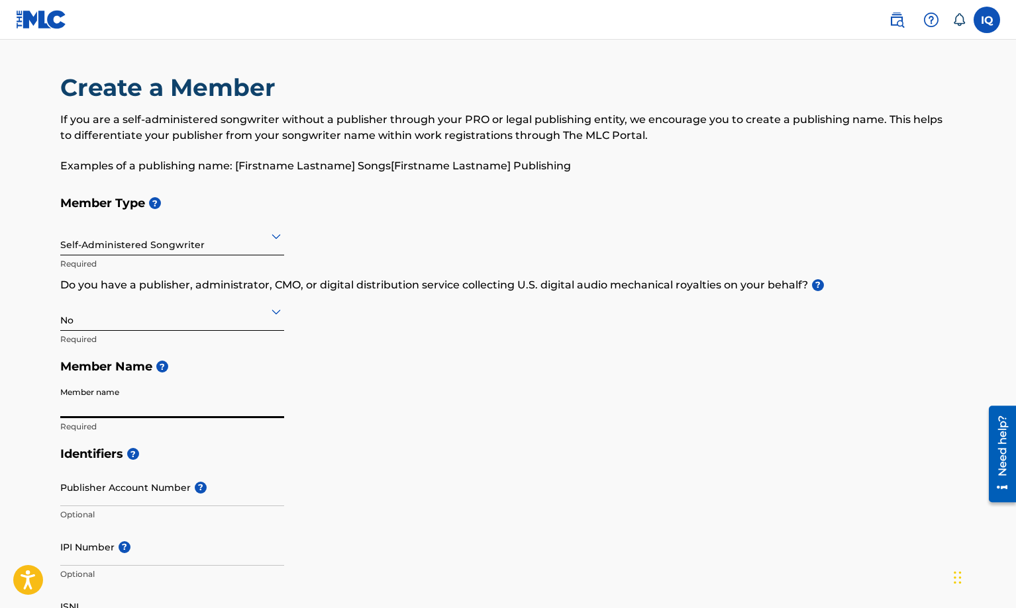
click at [153, 401] on input "Member name" at bounding box center [172, 400] width 224 height 38
type input "[PERSON_NAME]"
type input "[STREET_ADDRESS]"
click at [369, 427] on div "Member Type ? Self-Administered Songwriter Required Do you have a publisher, ad…" at bounding box center [507, 314] width 895 height 251
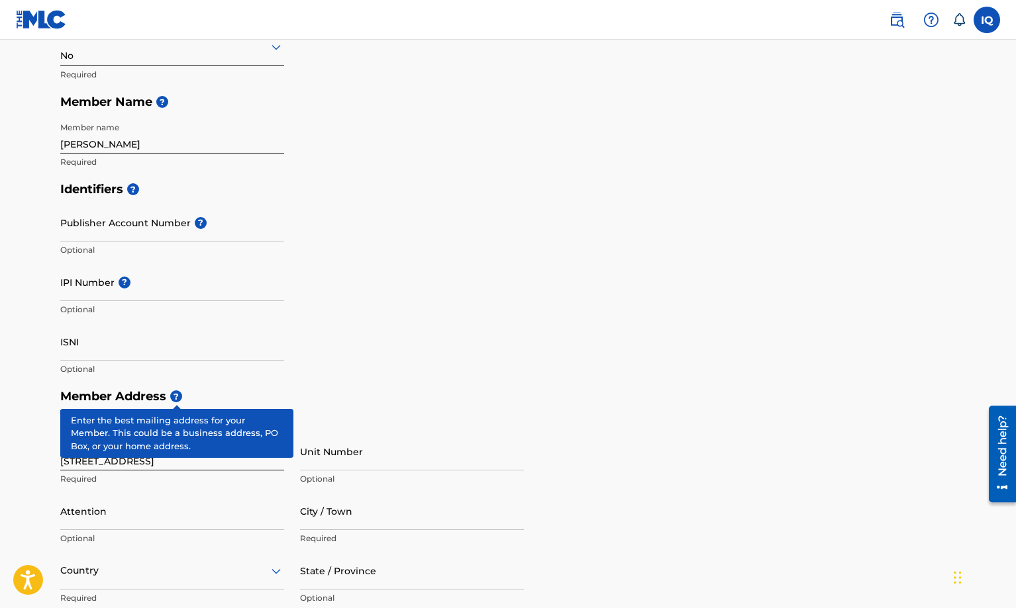
scroll to position [331, 0]
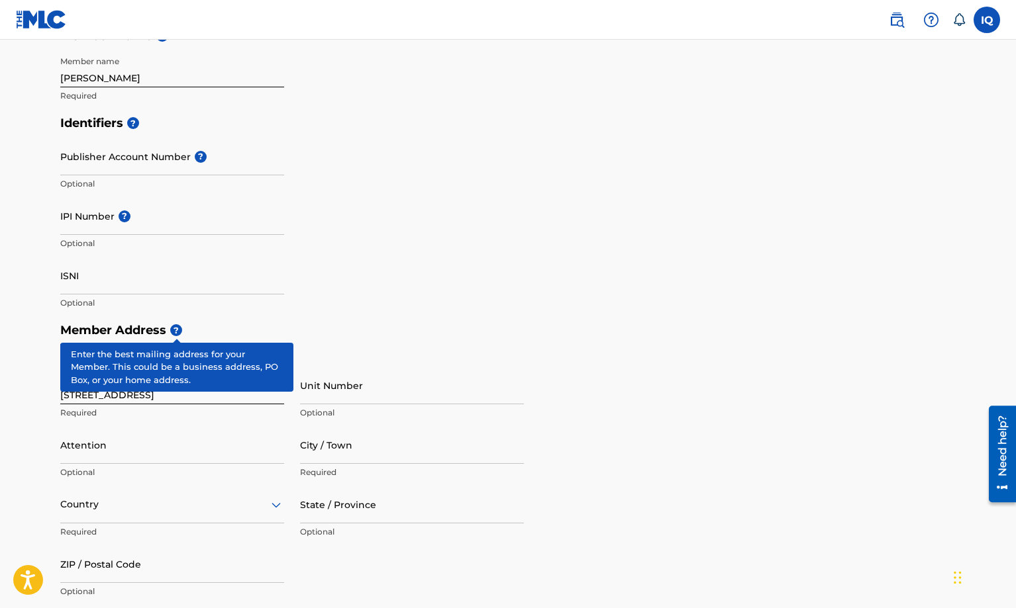
click at [171, 328] on span "?" at bounding box center [176, 330] width 12 height 12
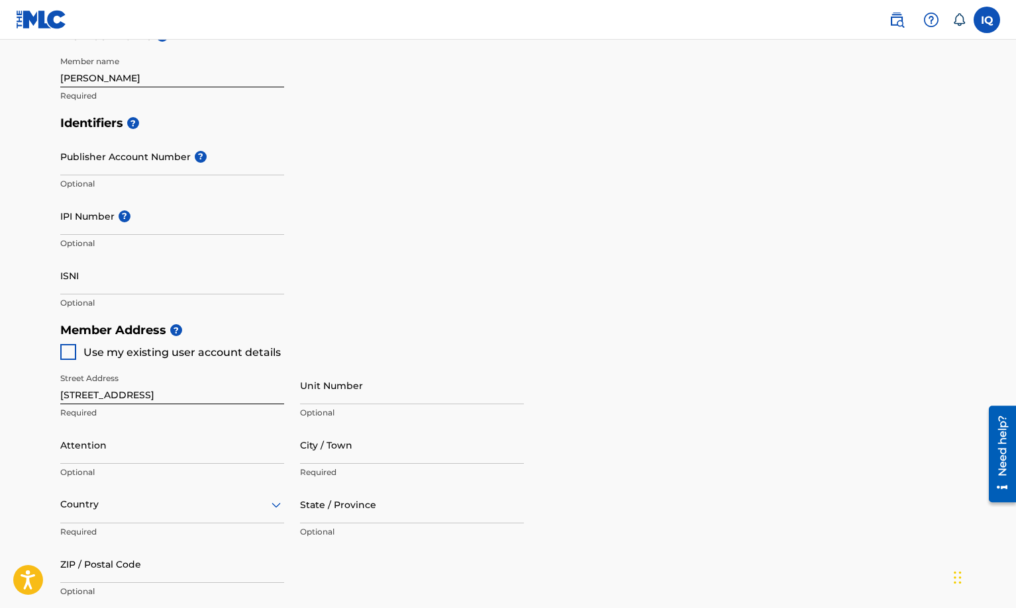
click at [71, 351] on div at bounding box center [68, 352] width 16 height 16
type input "[GEOGRAPHIC_DATA]"
type input "93304"
type input "661"
type input "3101320"
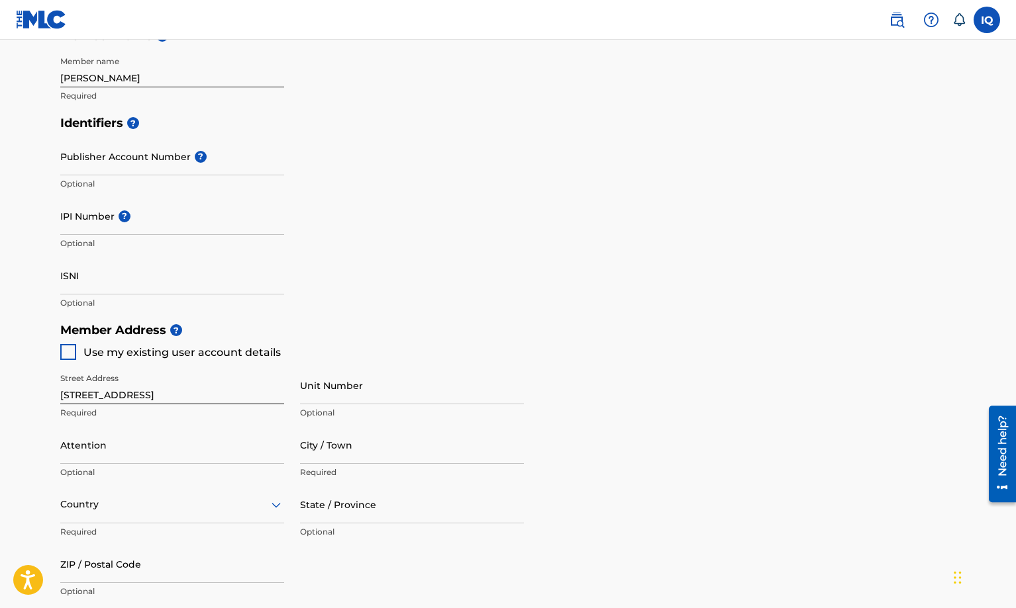
type input "[EMAIL_ADDRESS][DOMAIN_NAME]"
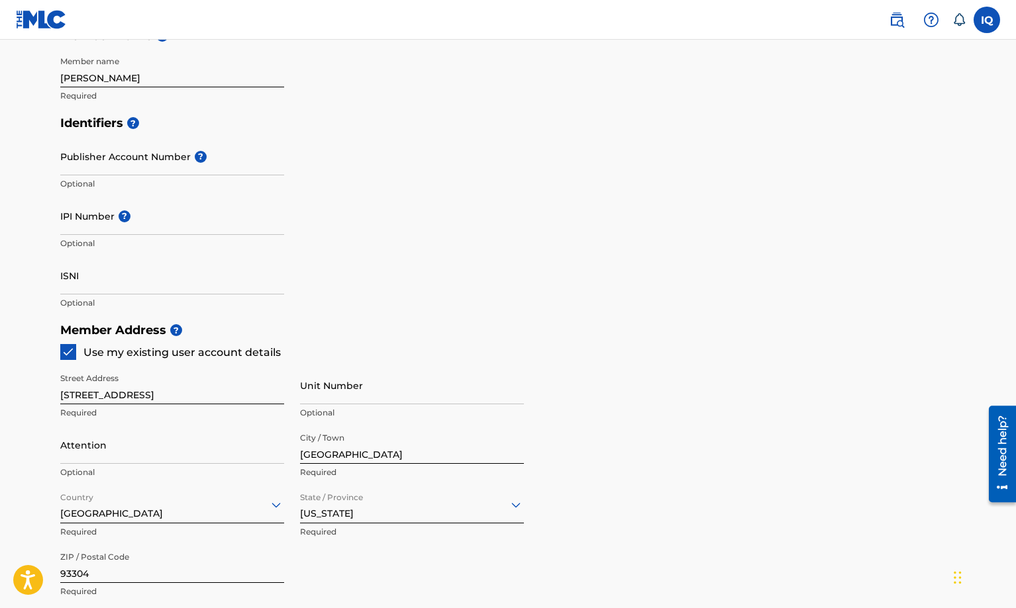
click at [648, 334] on h5 "Member Address ?" at bounding box center [507, 330] width 895 height 28
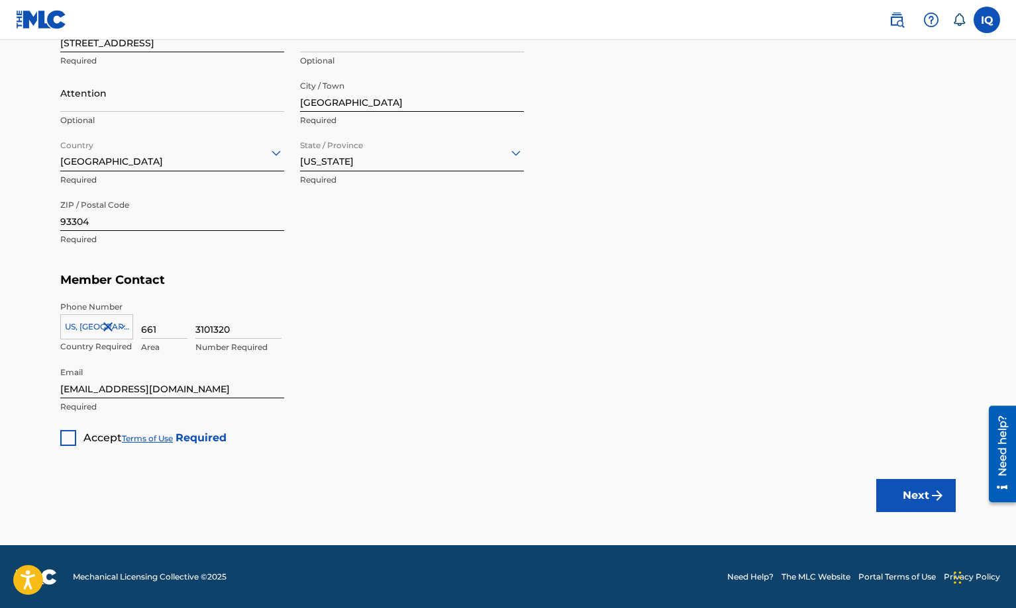
scroll to position [684, 0]
click at [69, 432] on div at bounding box center [68, 438] width 16 height 16
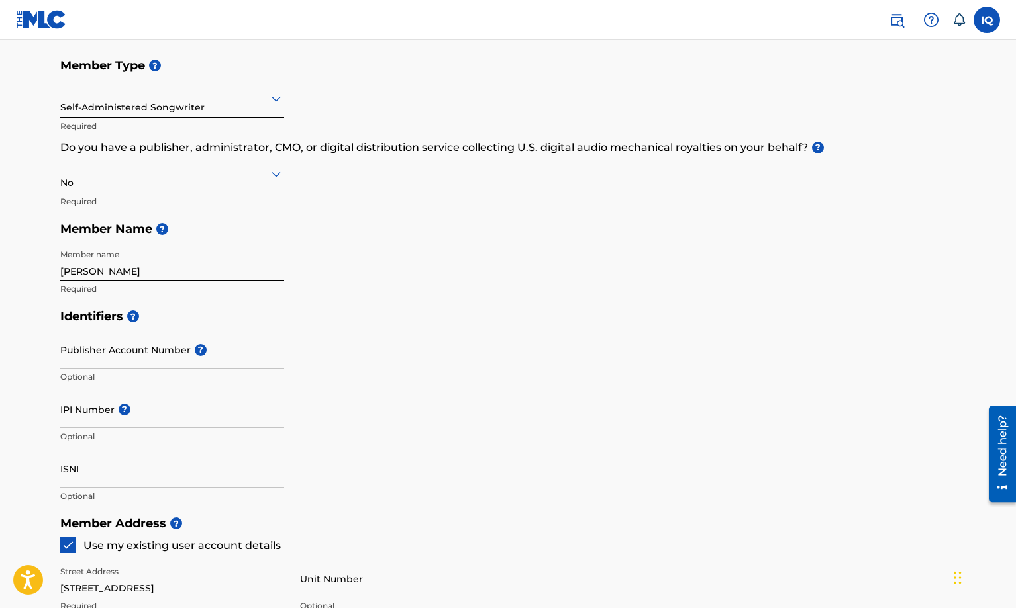
scroll to position [132, 0]
